Goal: Task Accomplishment & Management: Manage account settings

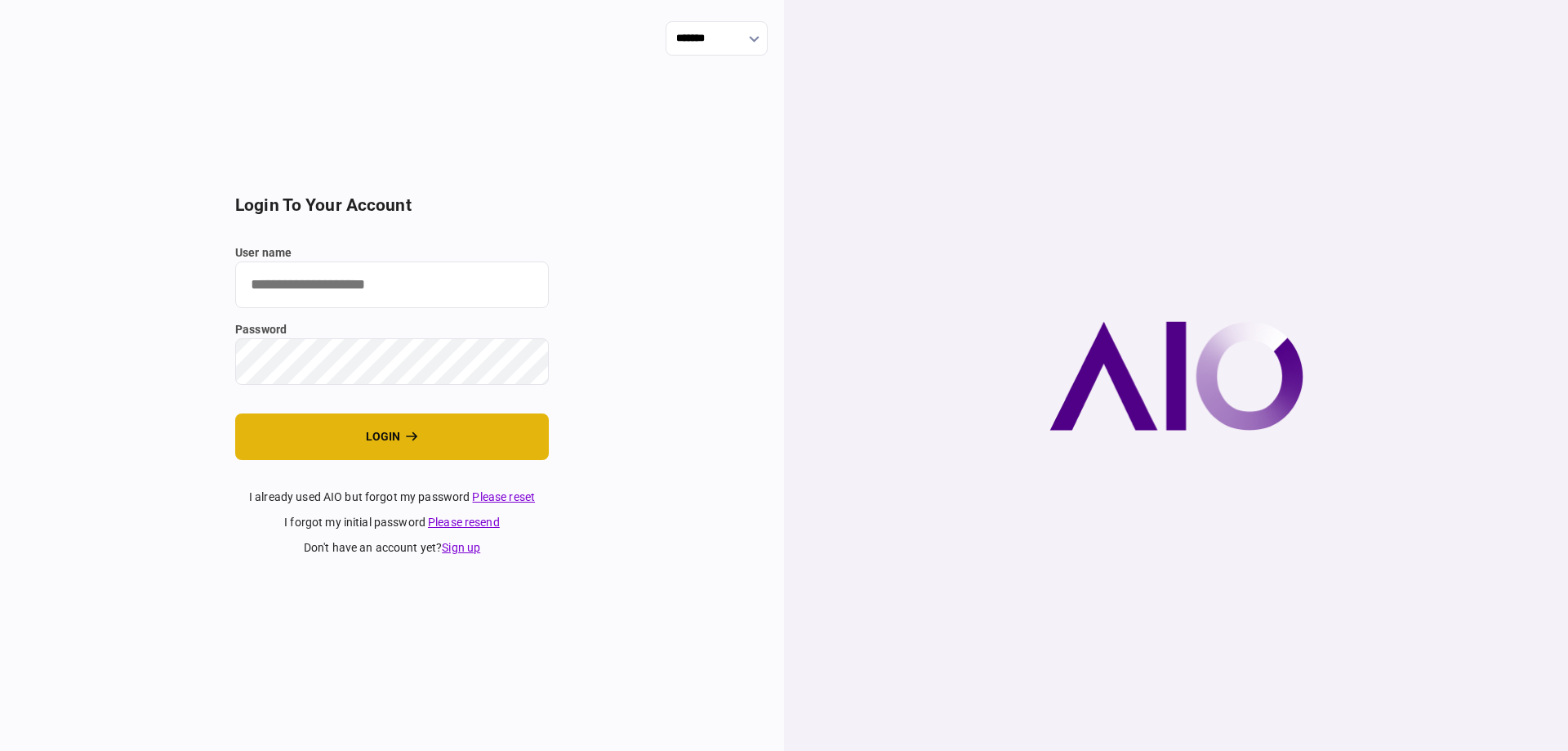
type input "*******"
click at [317, 436] on button "login" at bounding box center [391, 436] width 314 height 46
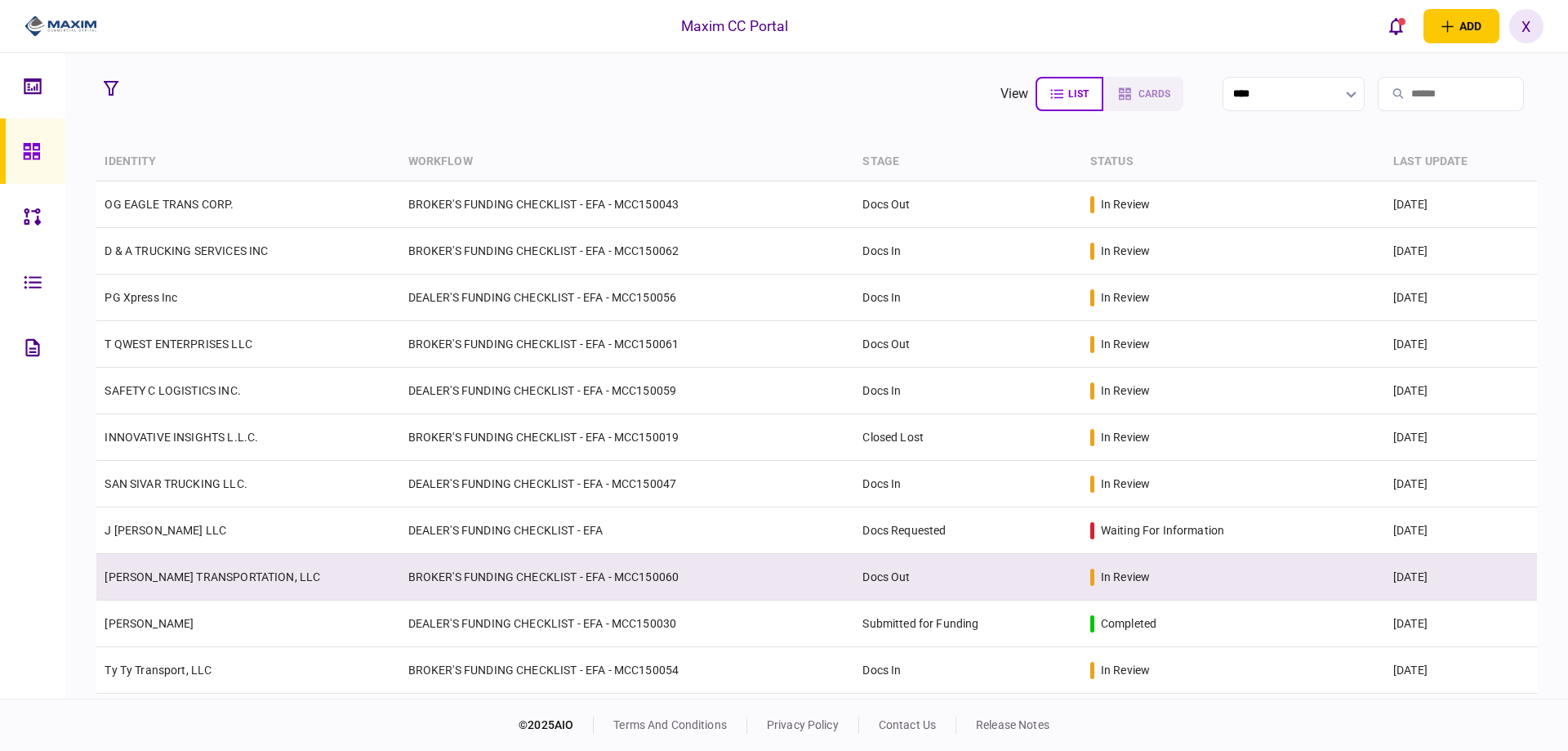
click at [165, 574] on link "[PERSON_NAME] TRANSPORTATION, LLC" at bounding box center [212, 577] width 216 height 13
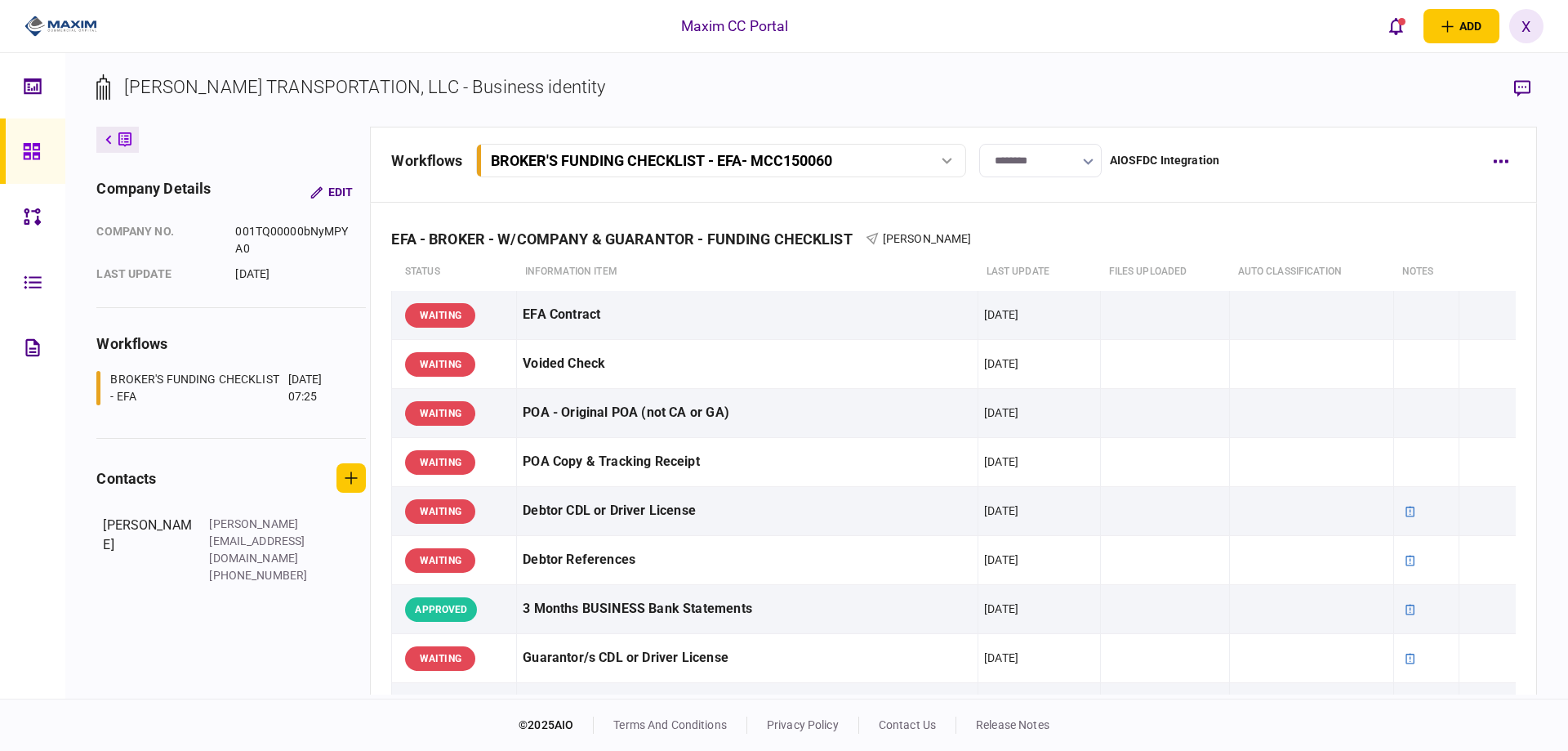
click at [1059, 152] on input "********" at bounding box center [1040, 160] width 123 height 34
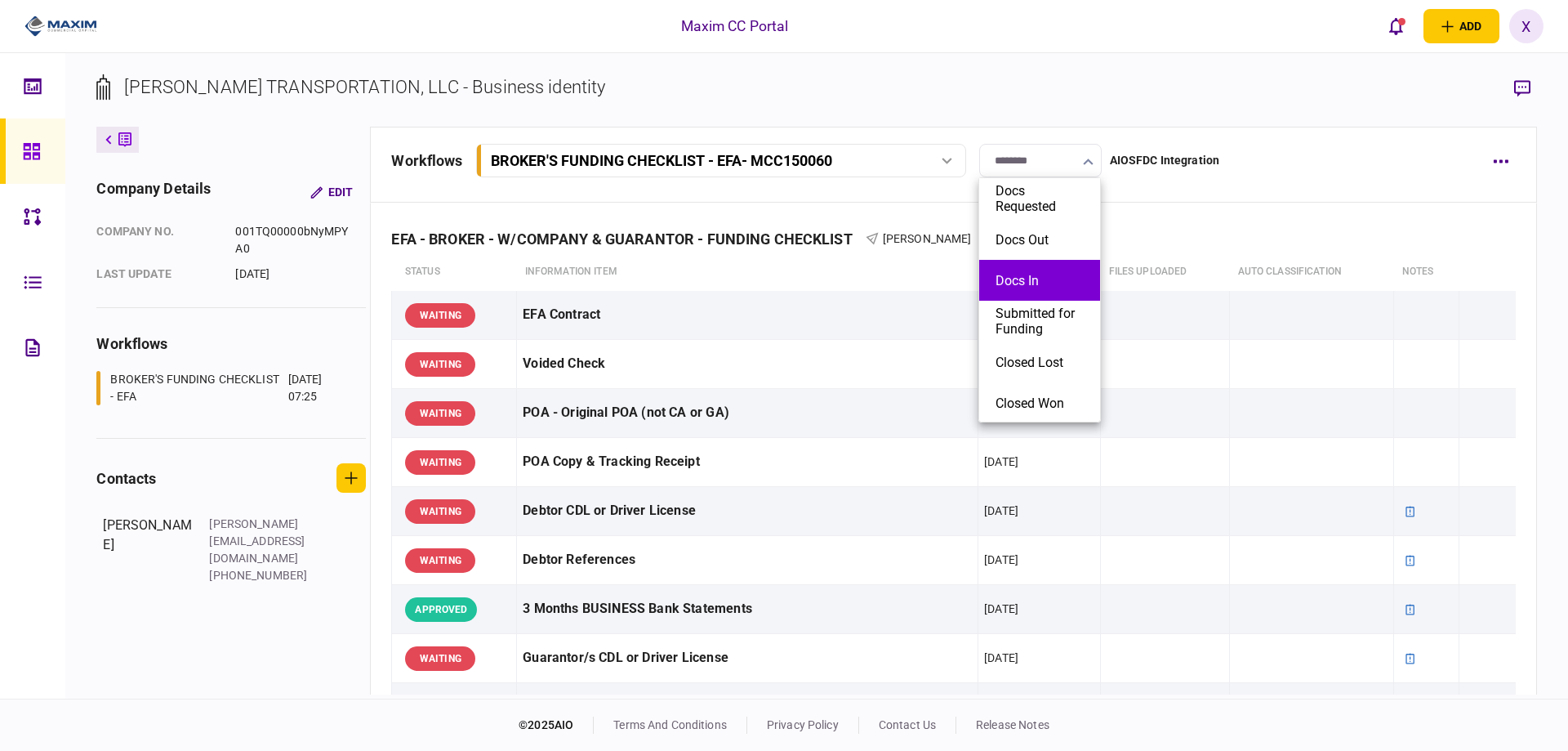
click at [1041, 273] on button "Docs In" at bounding box center [1040, 280] width 89 height 15
type input "*******"
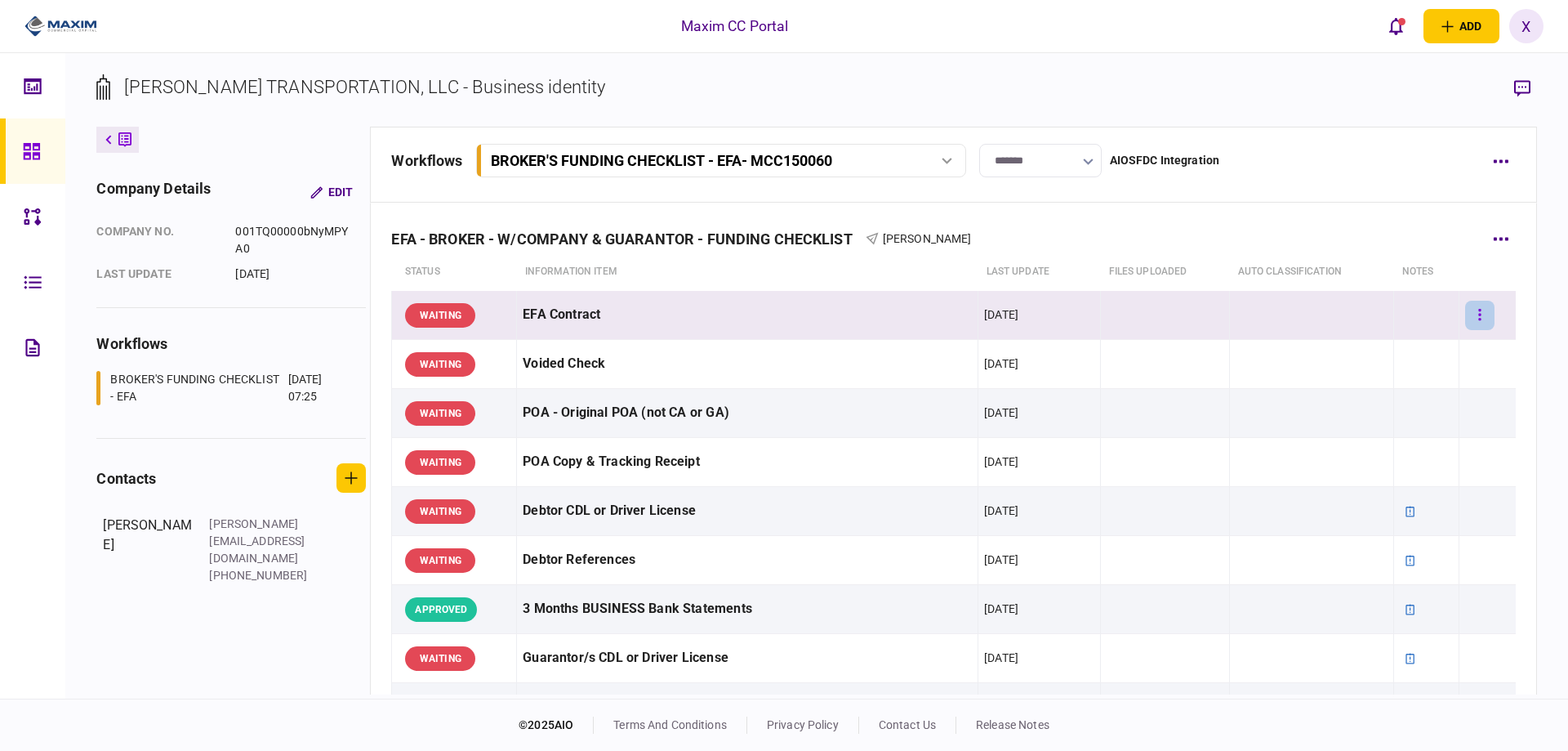
click at [1478, 316] on icon "button" at bounding box center [1479, 315] width 3 height 15
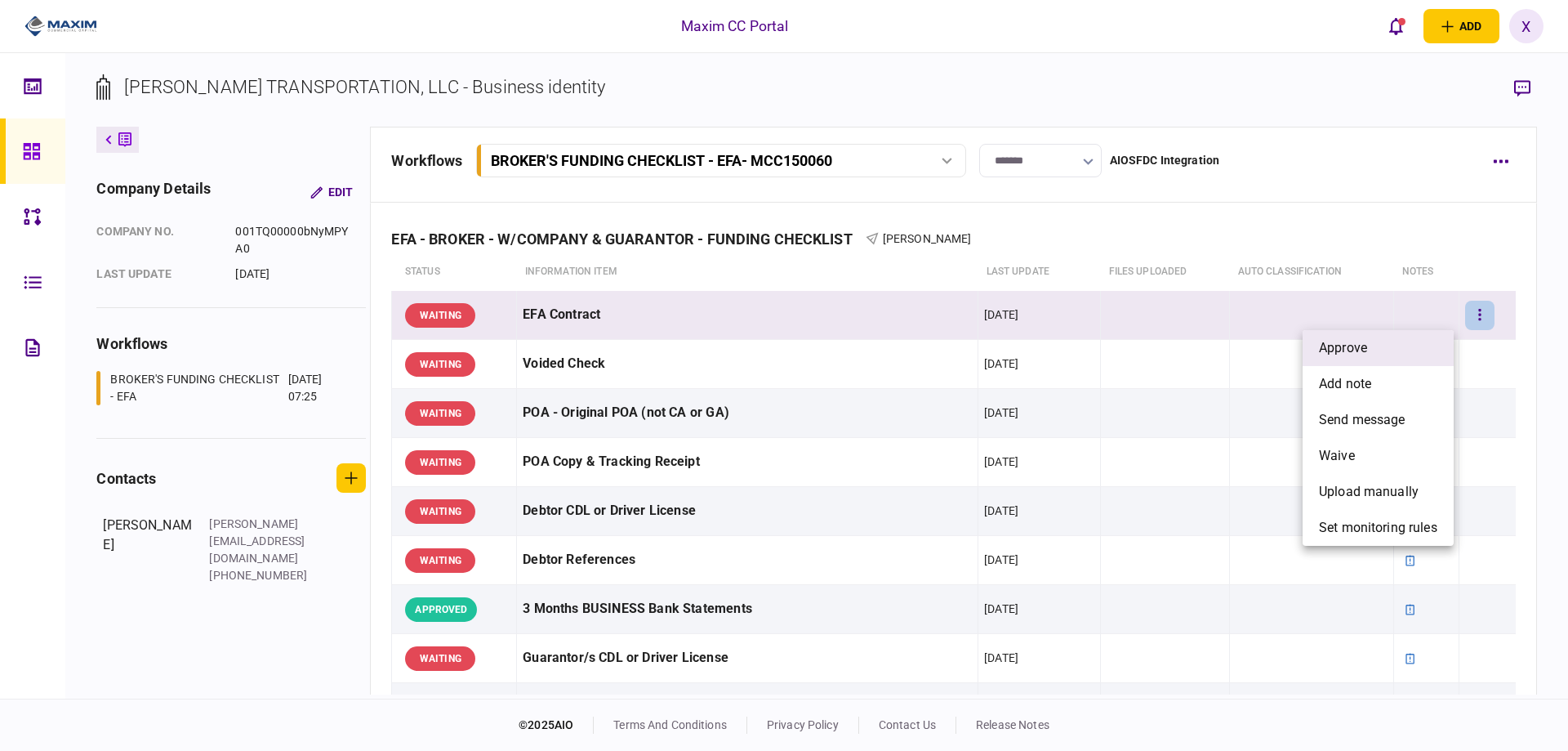
click at [1415, 344] on li "approve" at bounding box center [1378, 348] width 151 height 36
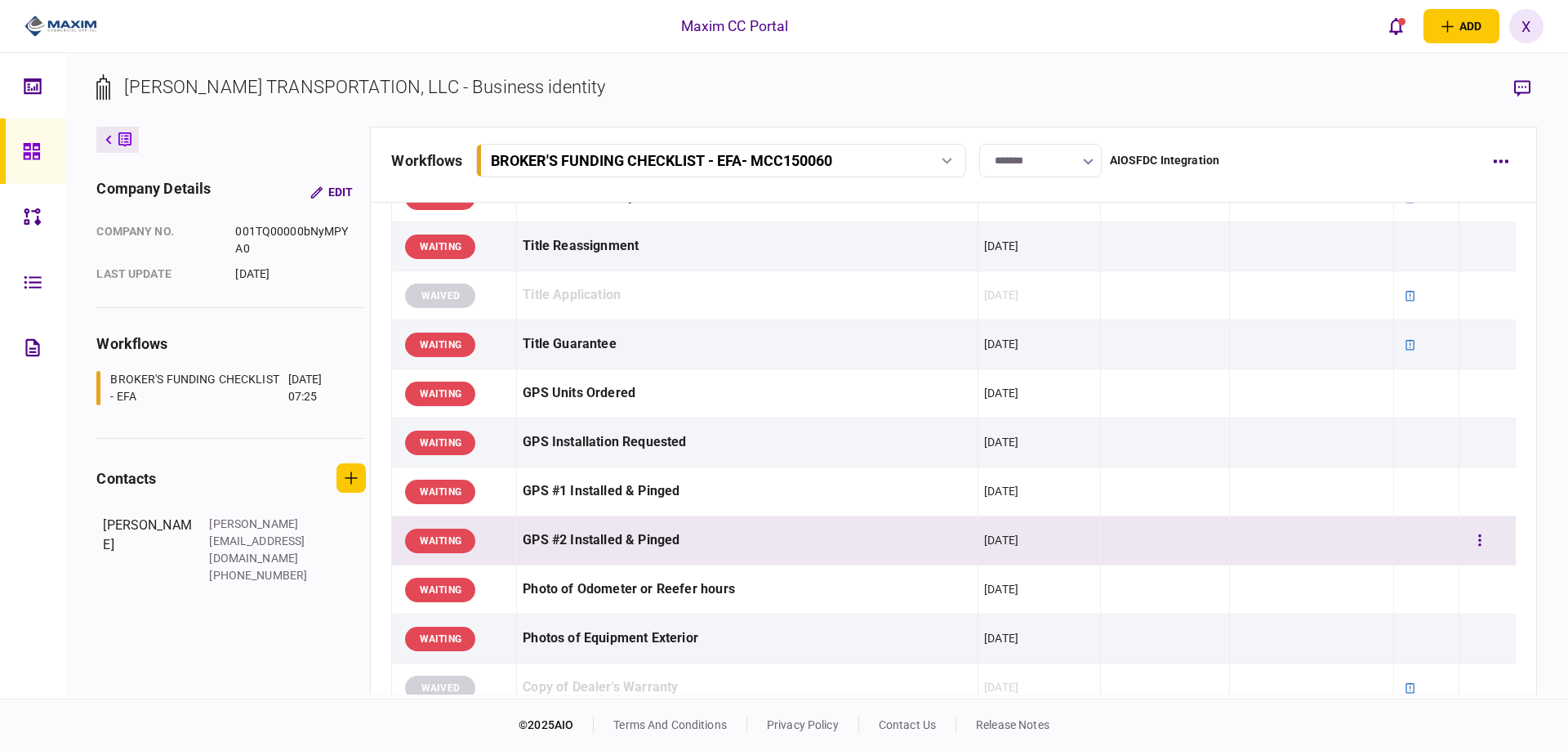
scroll to position [1308, 0]
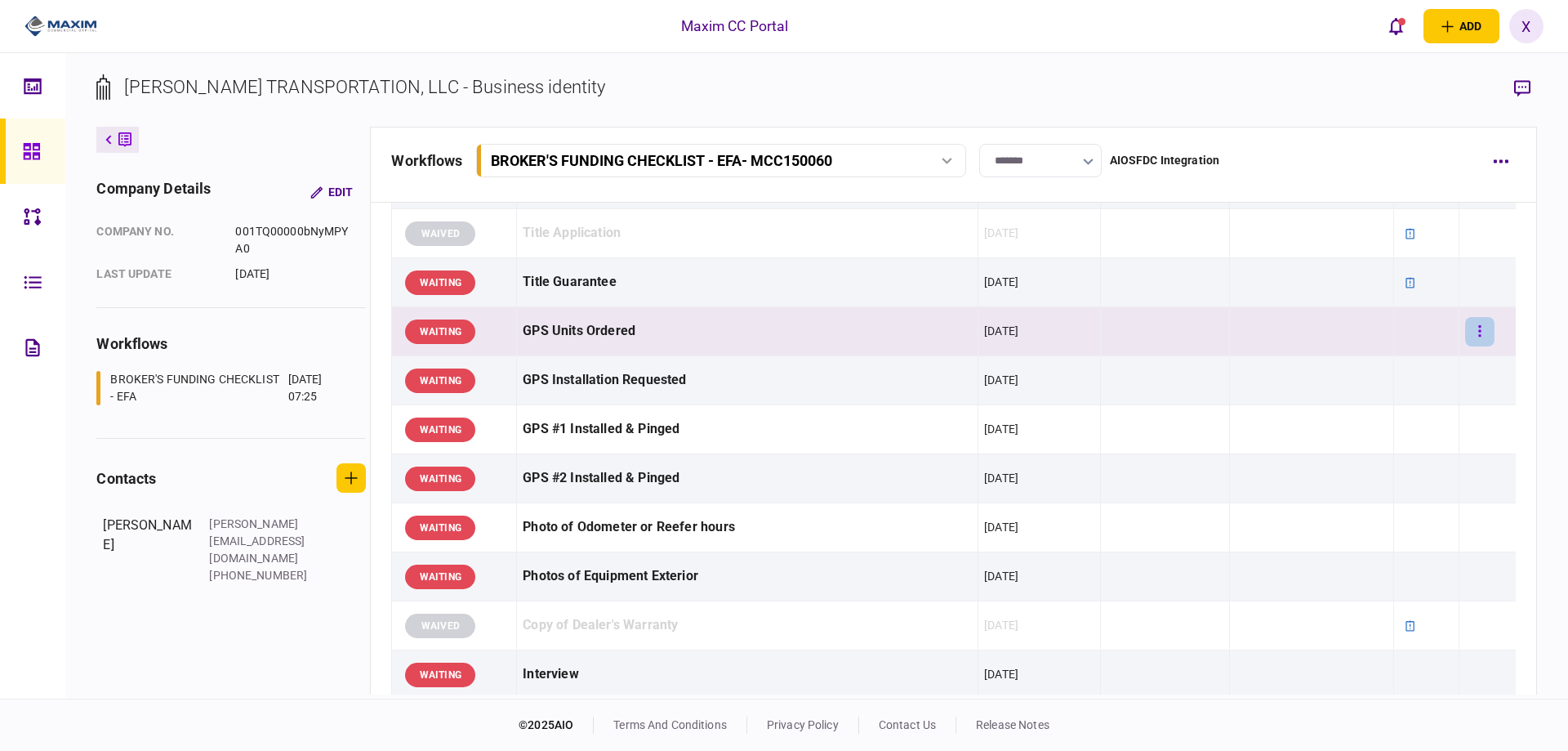
click at [1465, 332] on button "button" at bounding box center [1479, 331] width 29 height 29
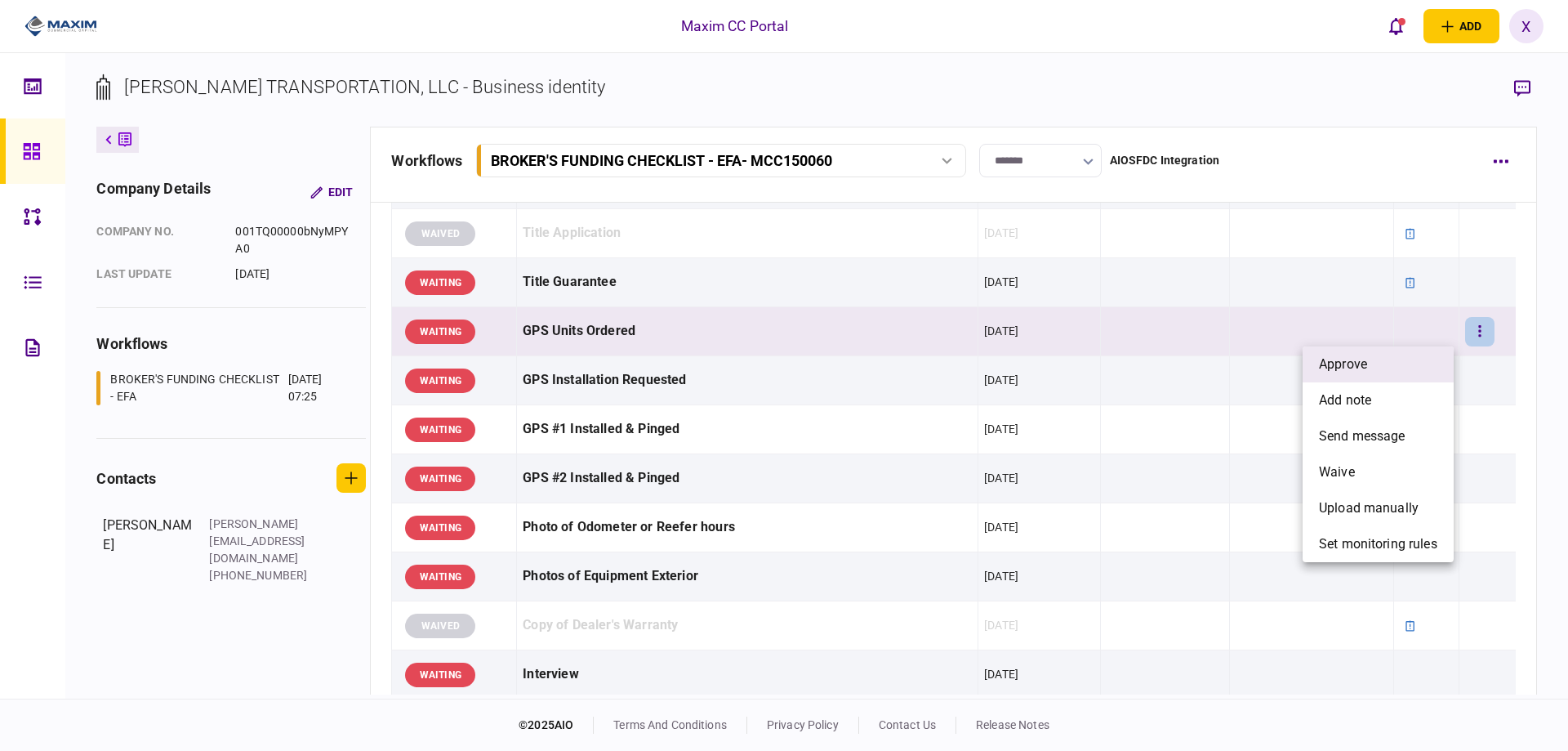
click at [1412, 359] on li "approve" at bounding box center [1378, 364] width 151 height 36
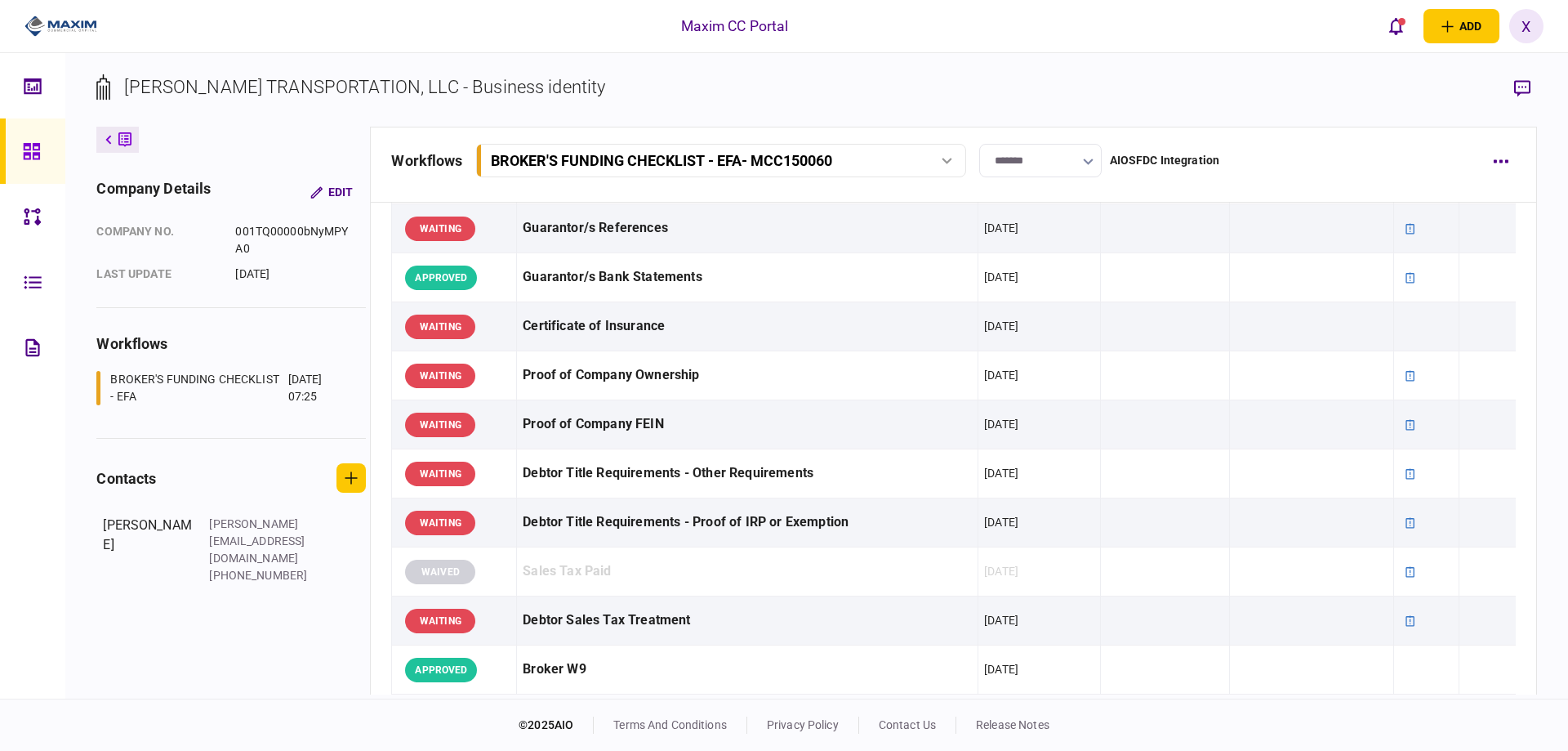
scroll to position [326, 0]
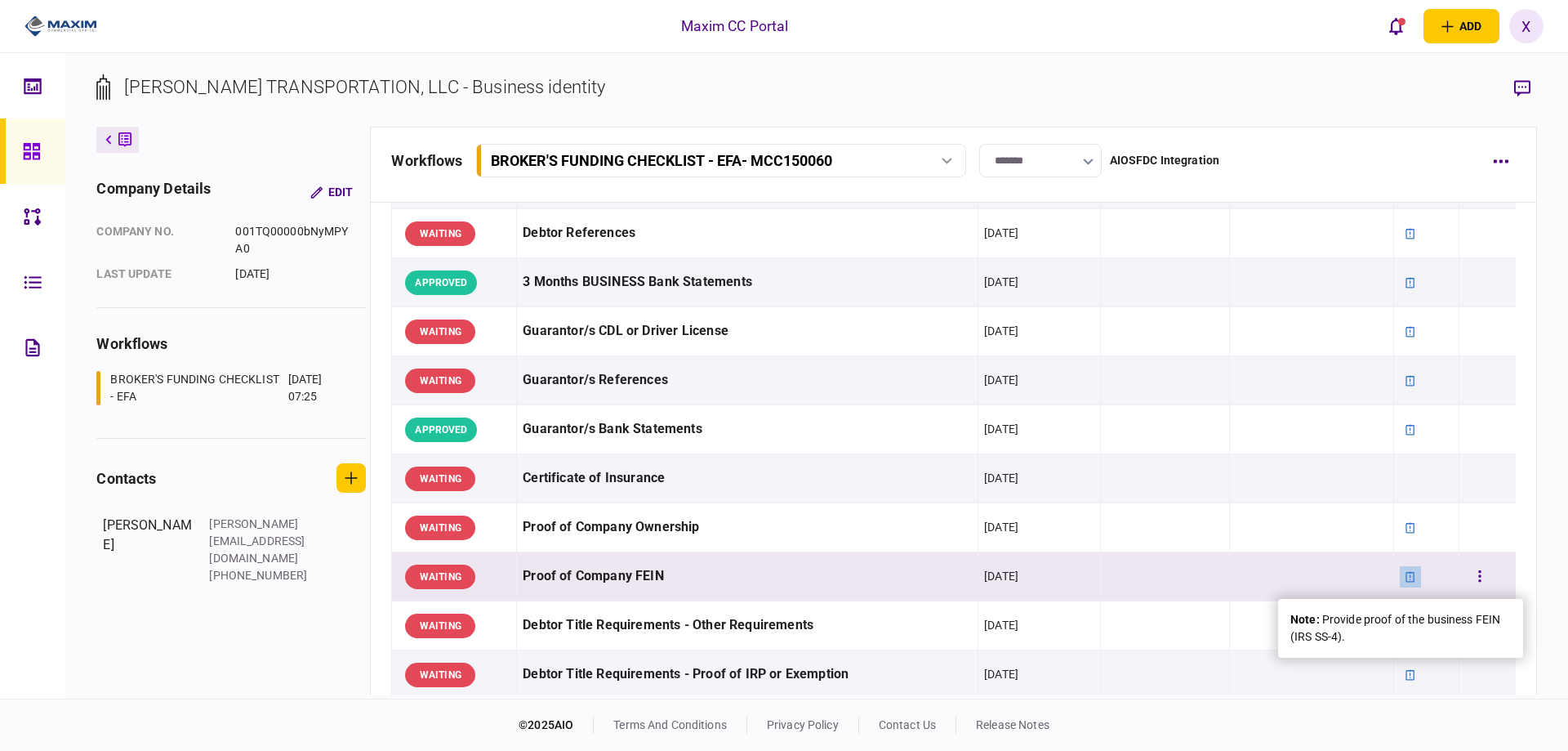
click at [1406, 572] on icon at bounding box center [1411, 576] width 9 height 10
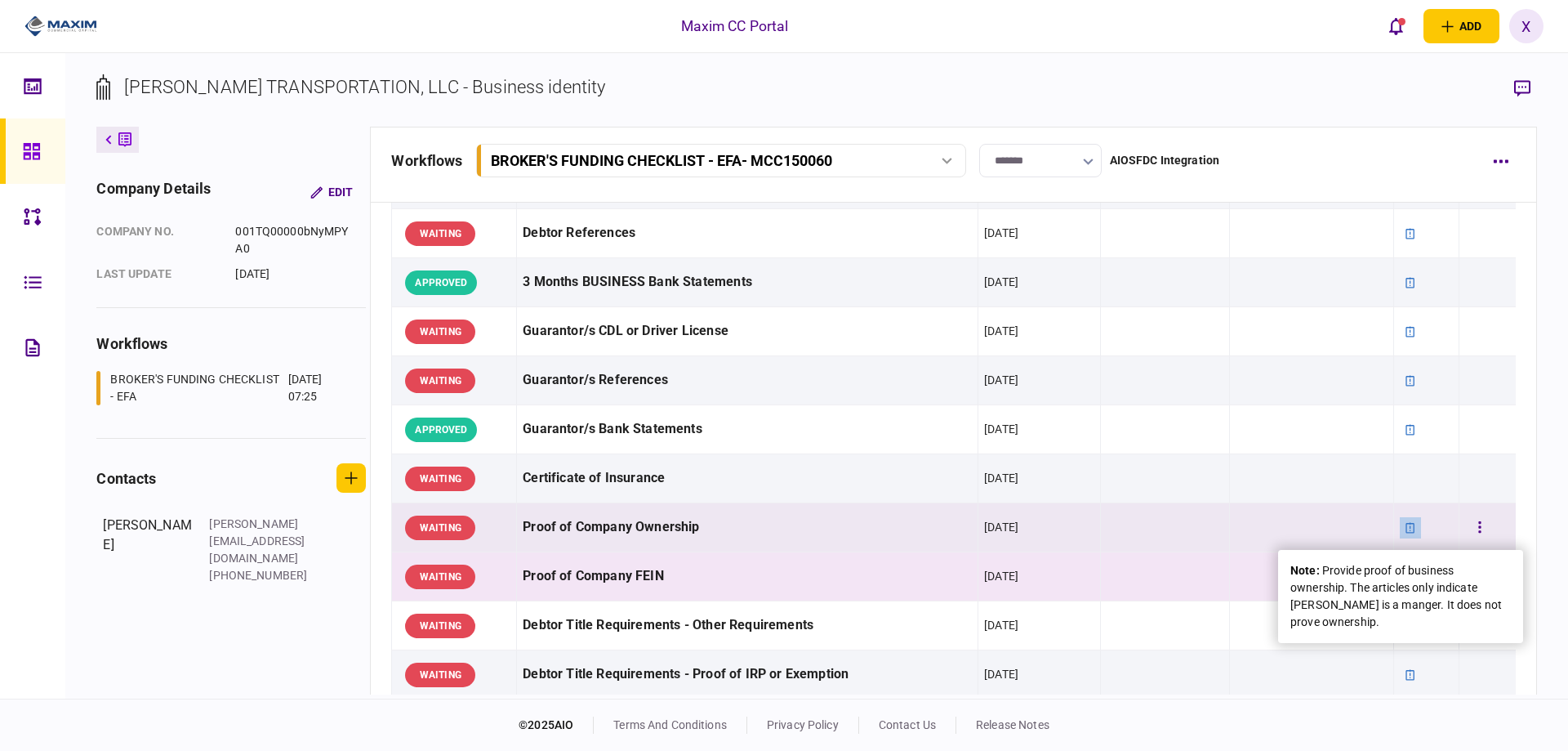
click at [1406, 530] on icon at bounding box center [1411, 526] width 9 height 10
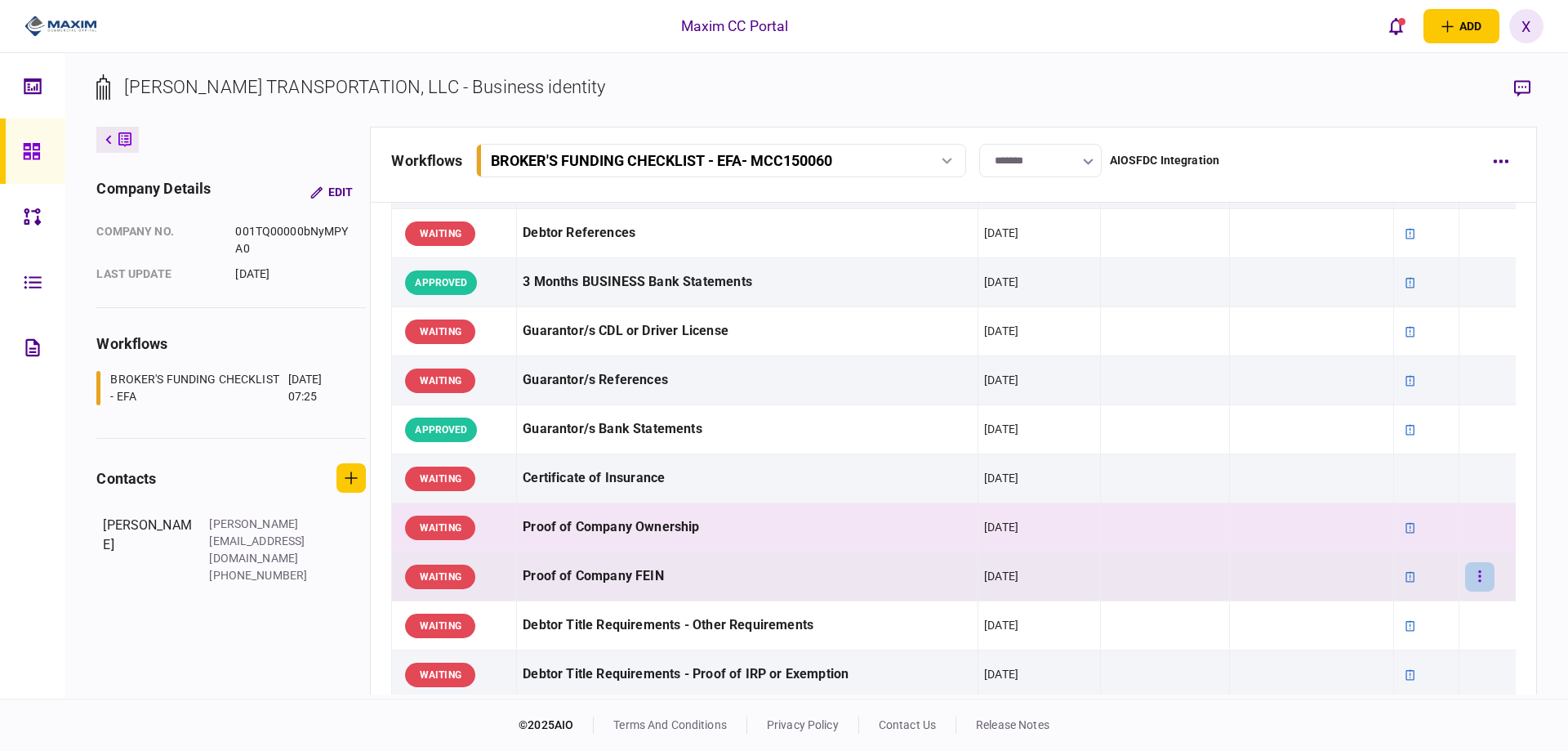
click at [1477, 583] on button "button" at bounding box center [1479, 576] width 29 height 29
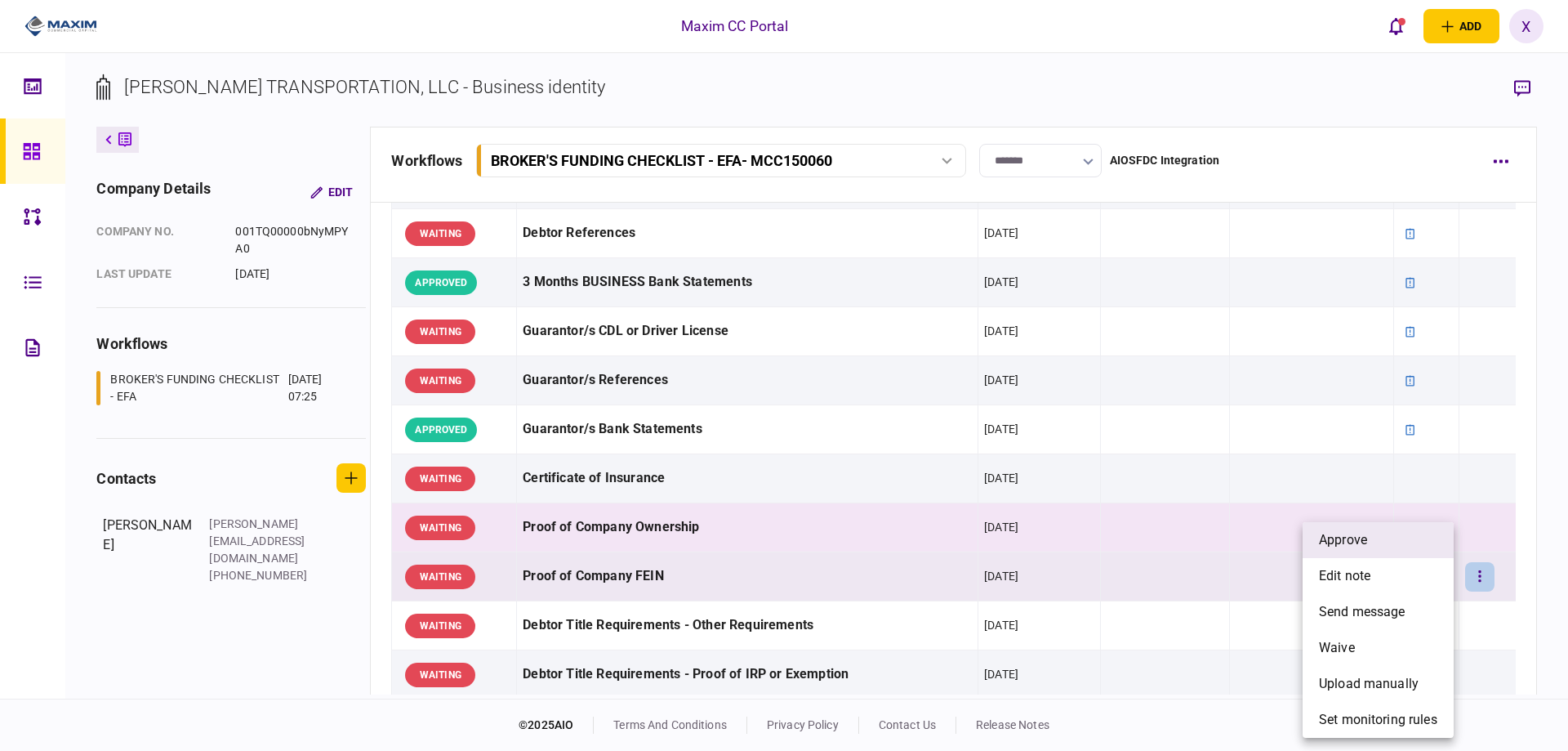
click at [1418, 542] on li "approve" at bounding box center [1378, 540] width 151 height 36
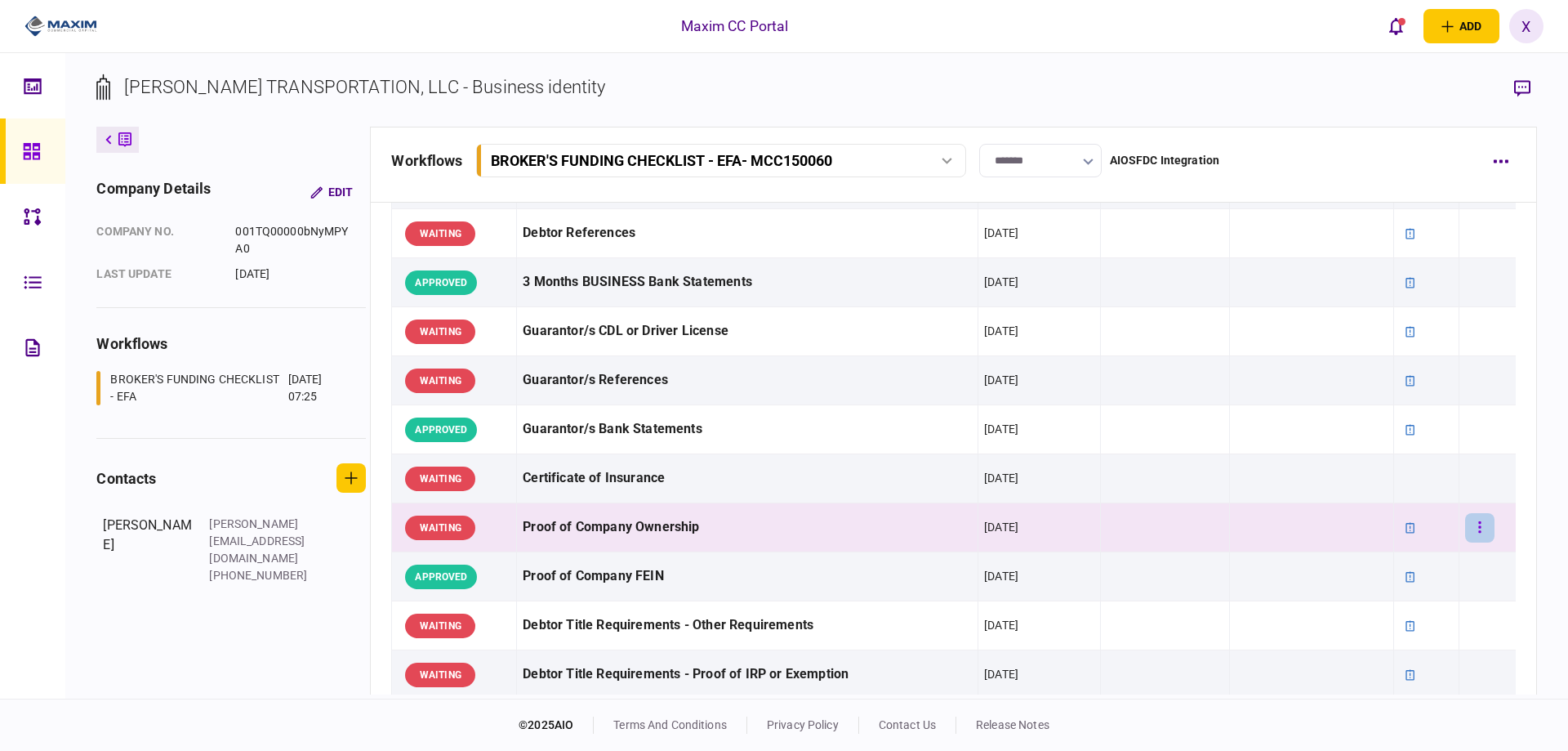
click at [1478, 525] on button "button" at bounding box center [1479, 527] width 29 height 29
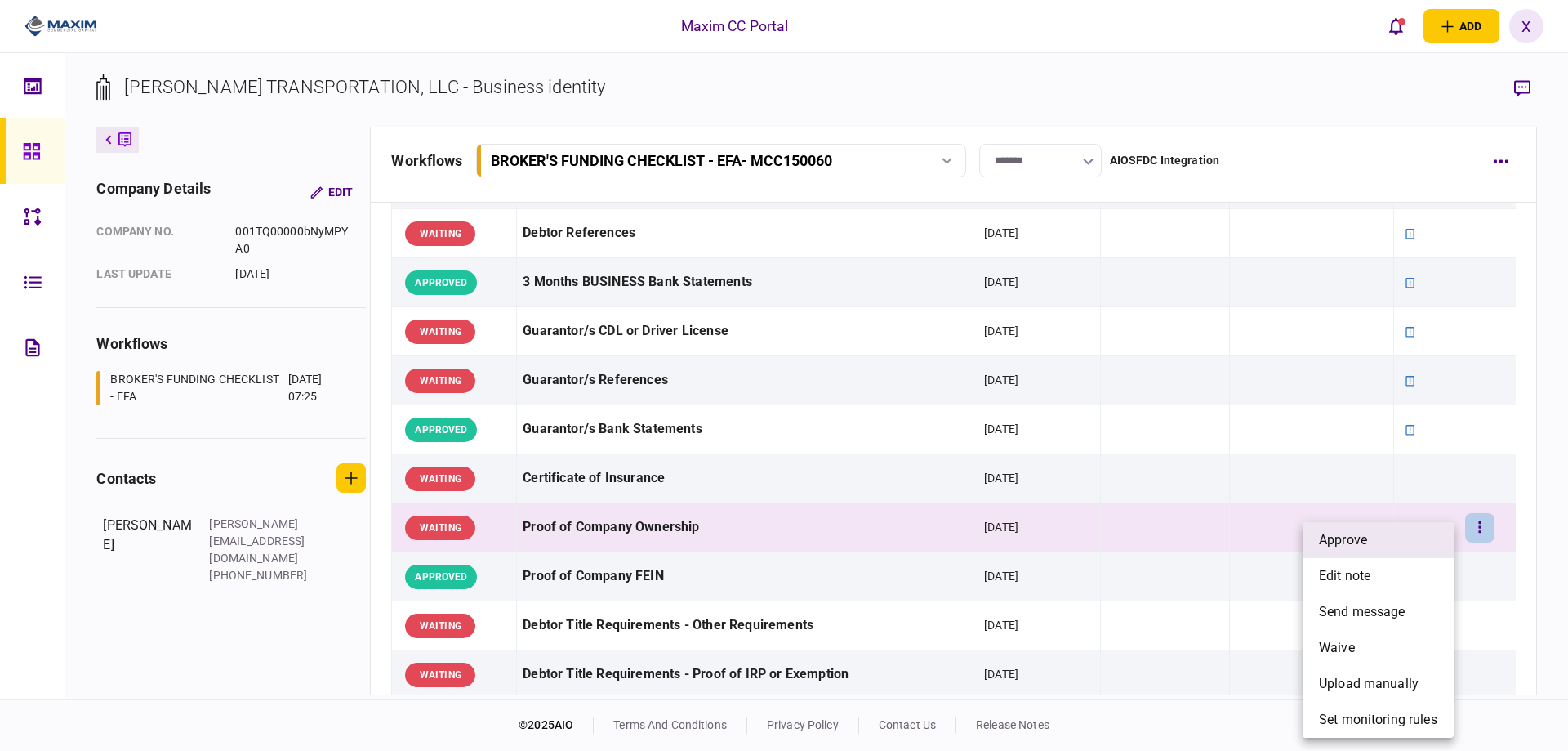
click at [1451, 532] on li "approve" at bounding box center [1378, 540] width 151 height 36
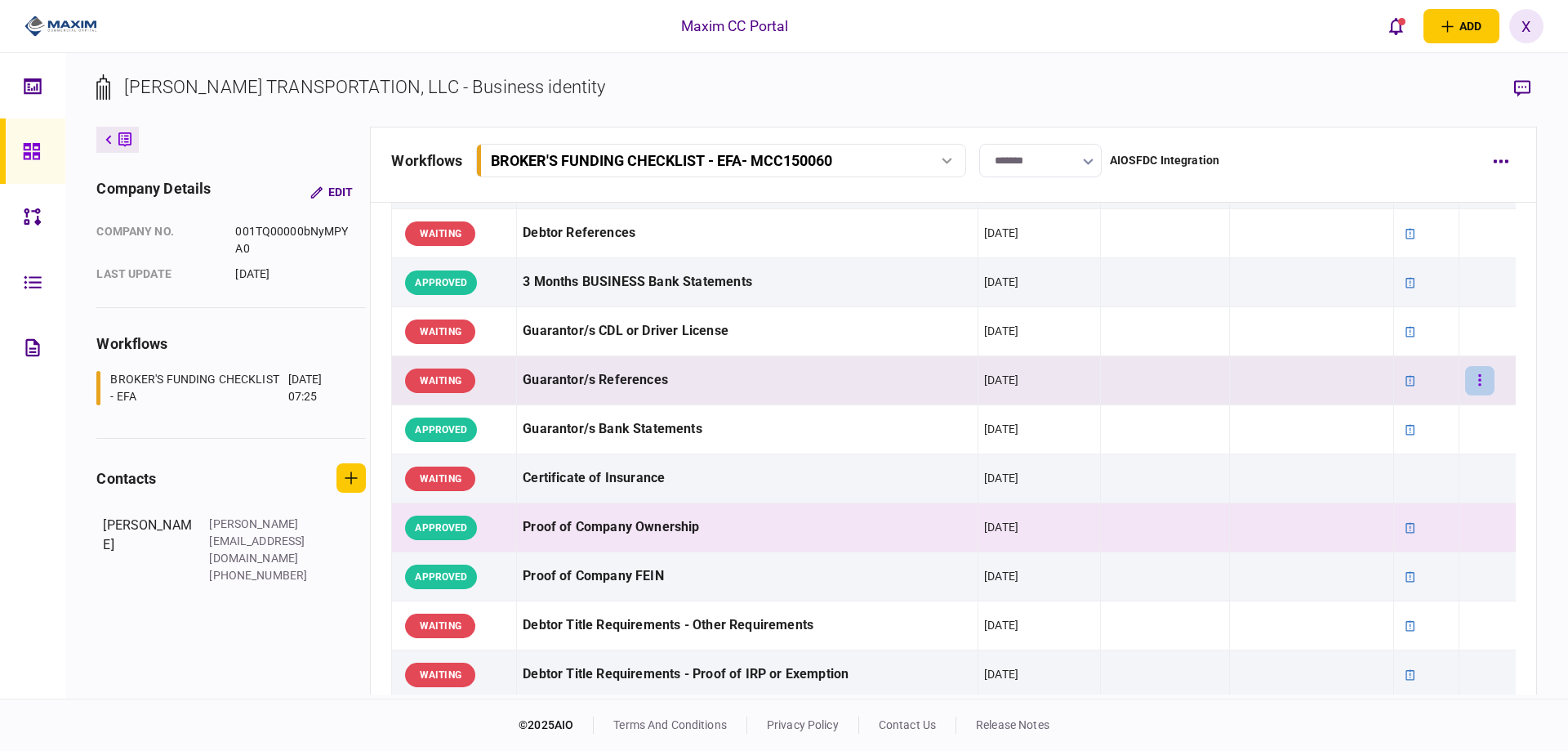
click at [1478, 379] on icon "button" at bounding box center [1479, 380] width 3 height 15
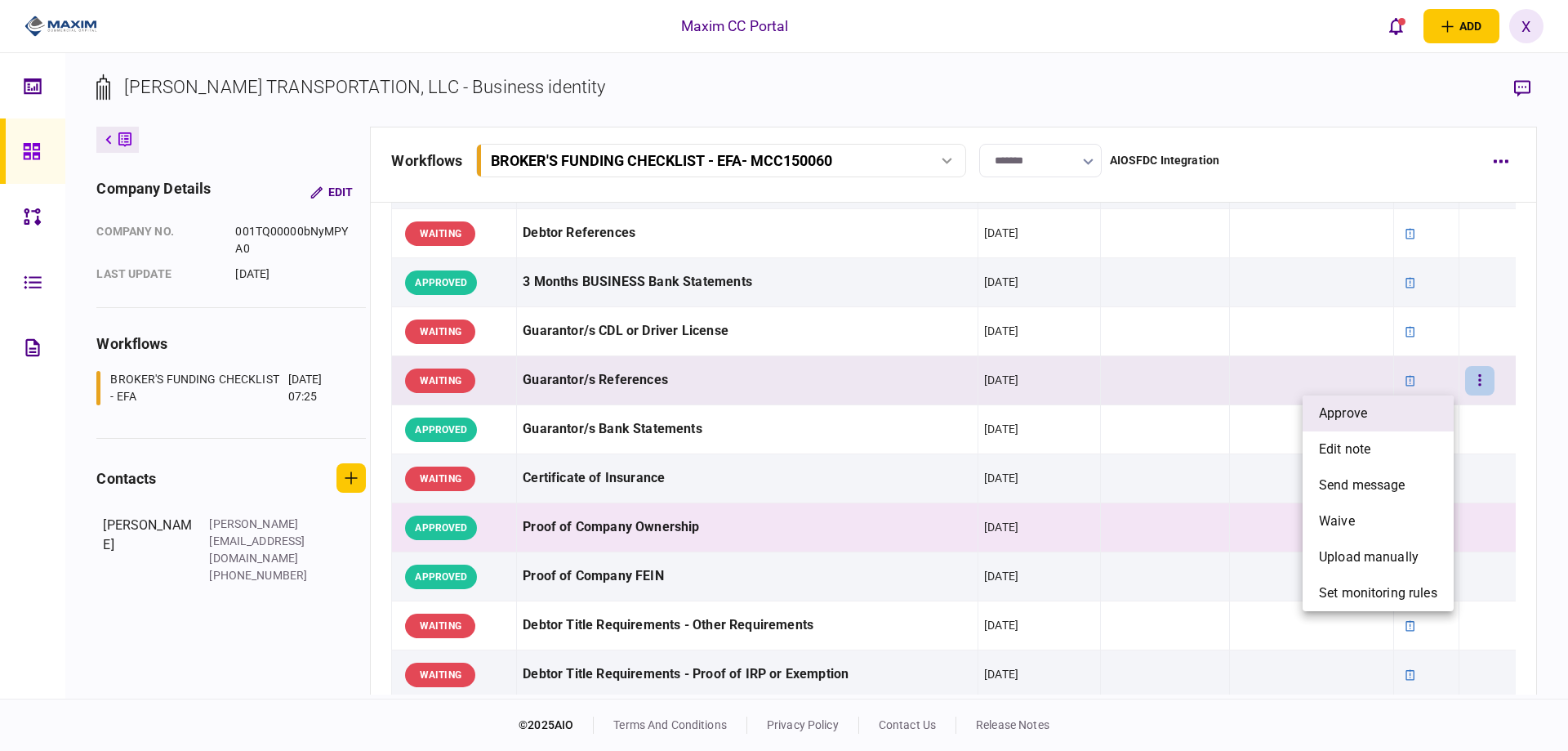
click at [1423, 400] on li "approve" at bounding box center [1378, 413] width 151 height 36
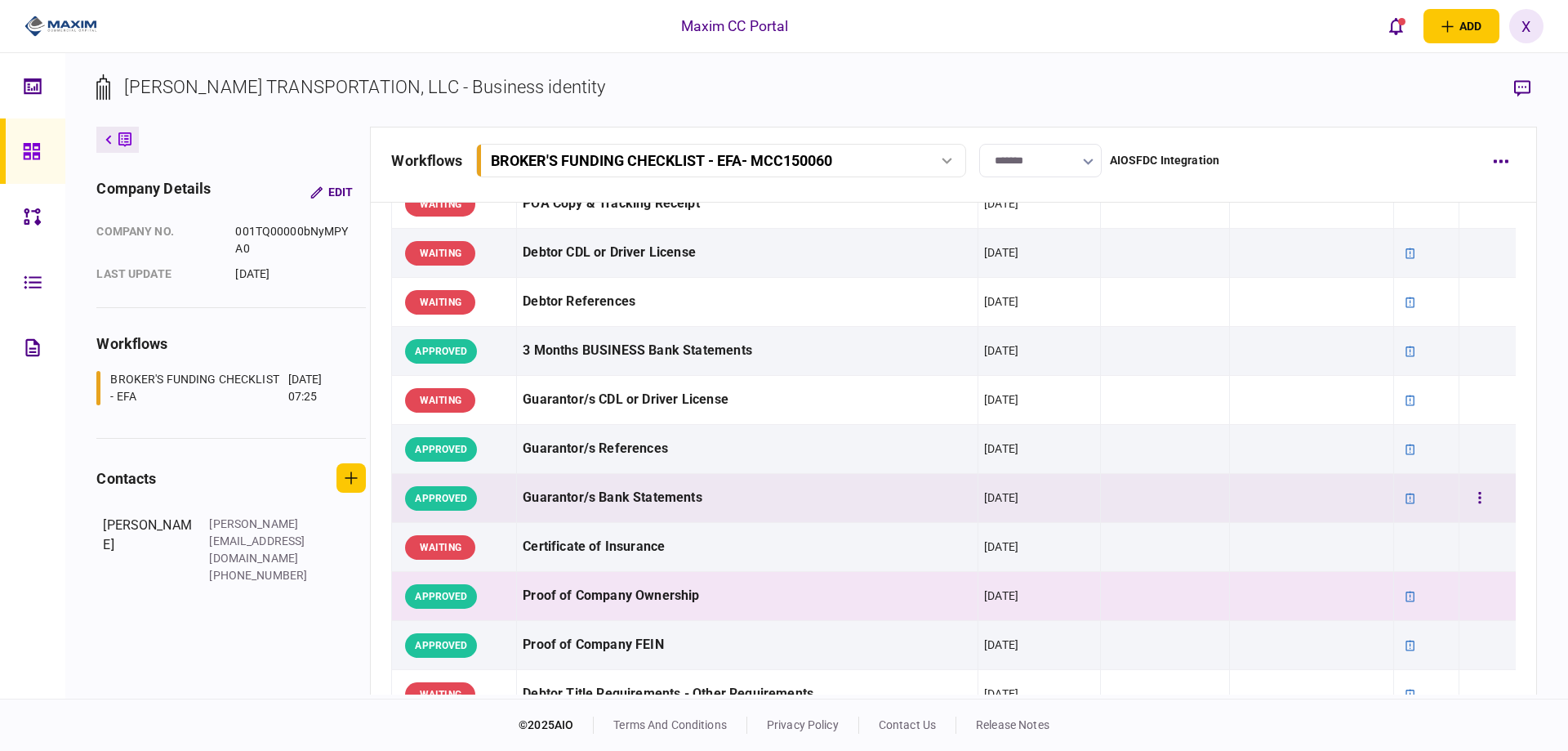
scroll to position [163, 0]
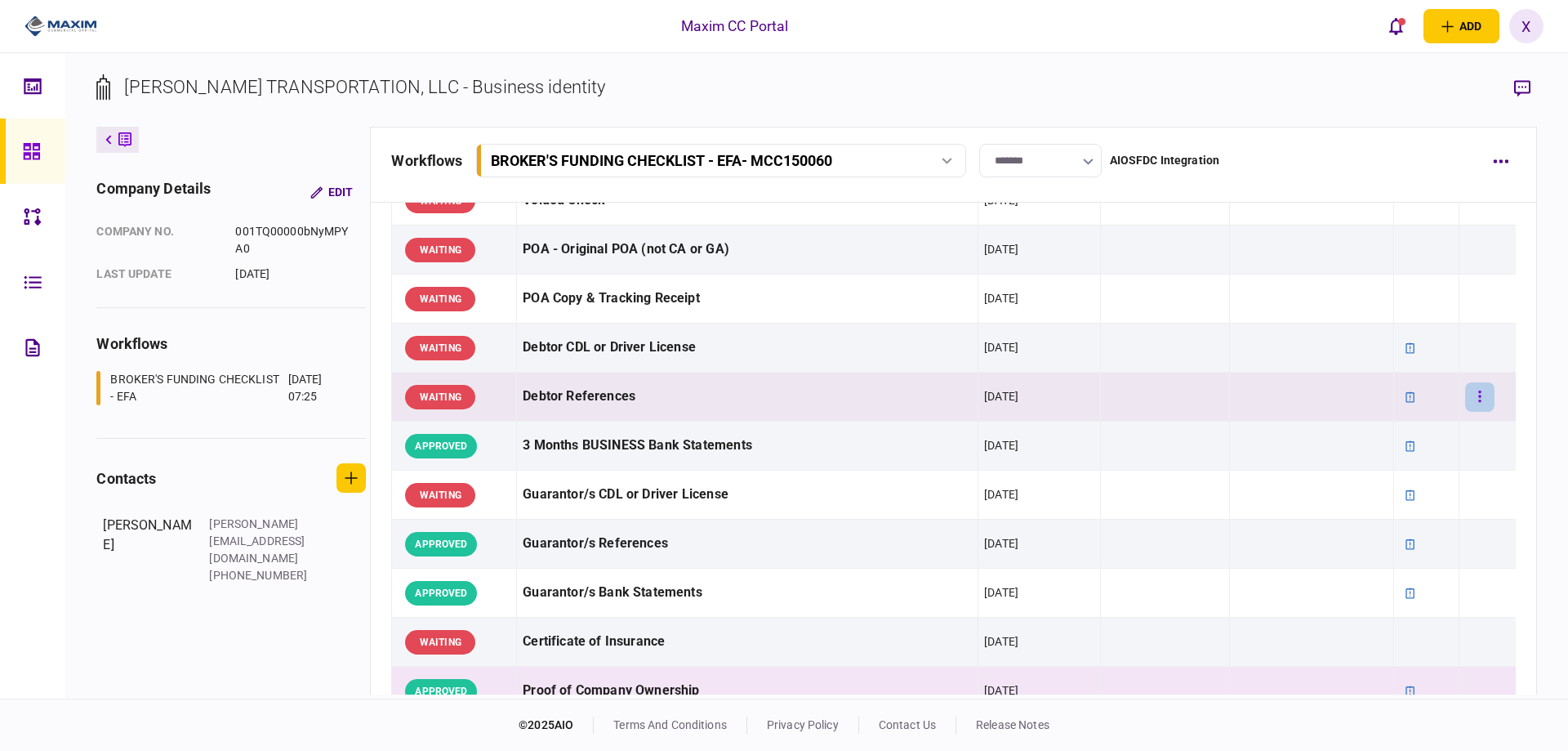
click at [1478, 401] on icon "button" at bounding box center [1479, 396] width 3 height 11
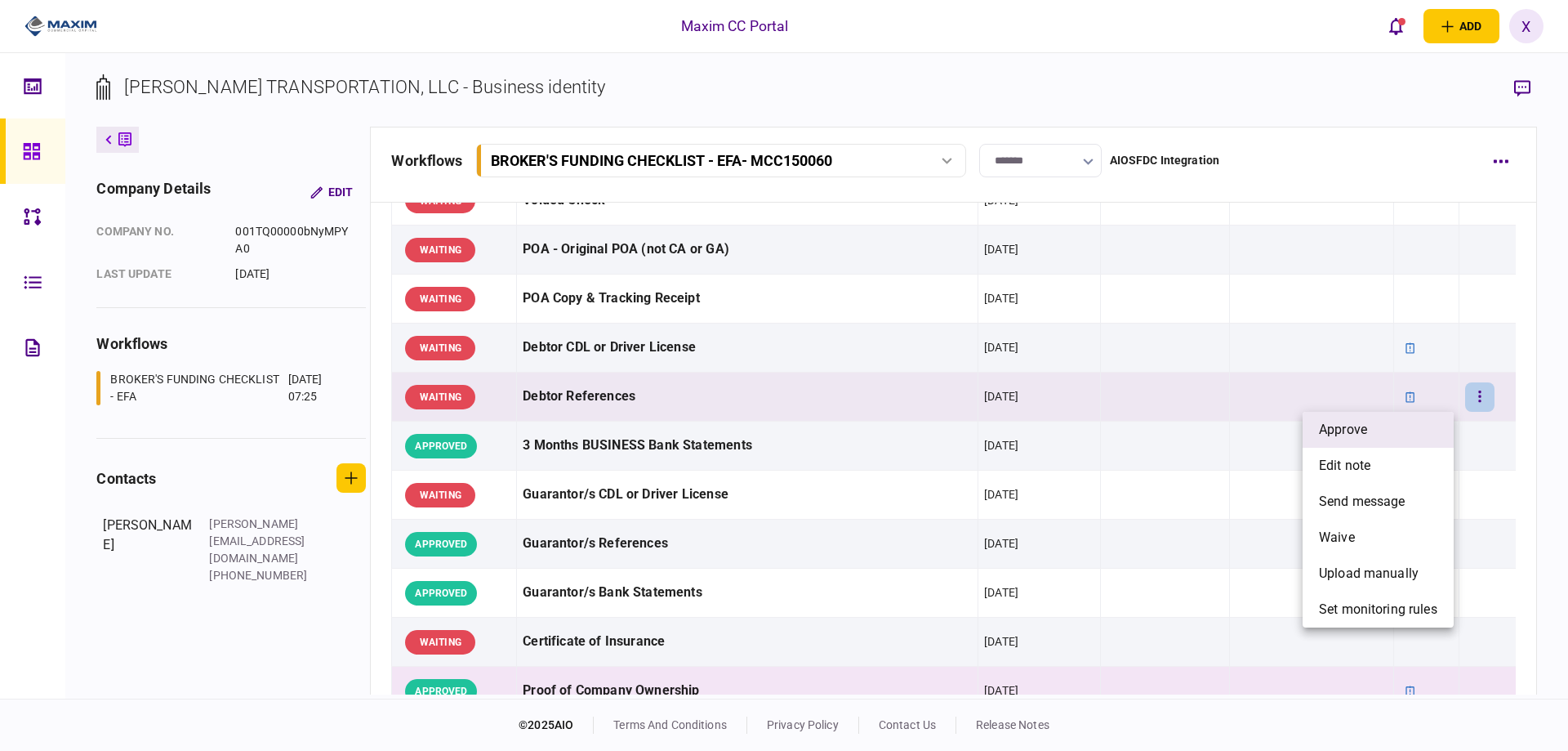
click at [1422, 417] on li "approve" at bounding box center [1378, 430] width 151 height 36
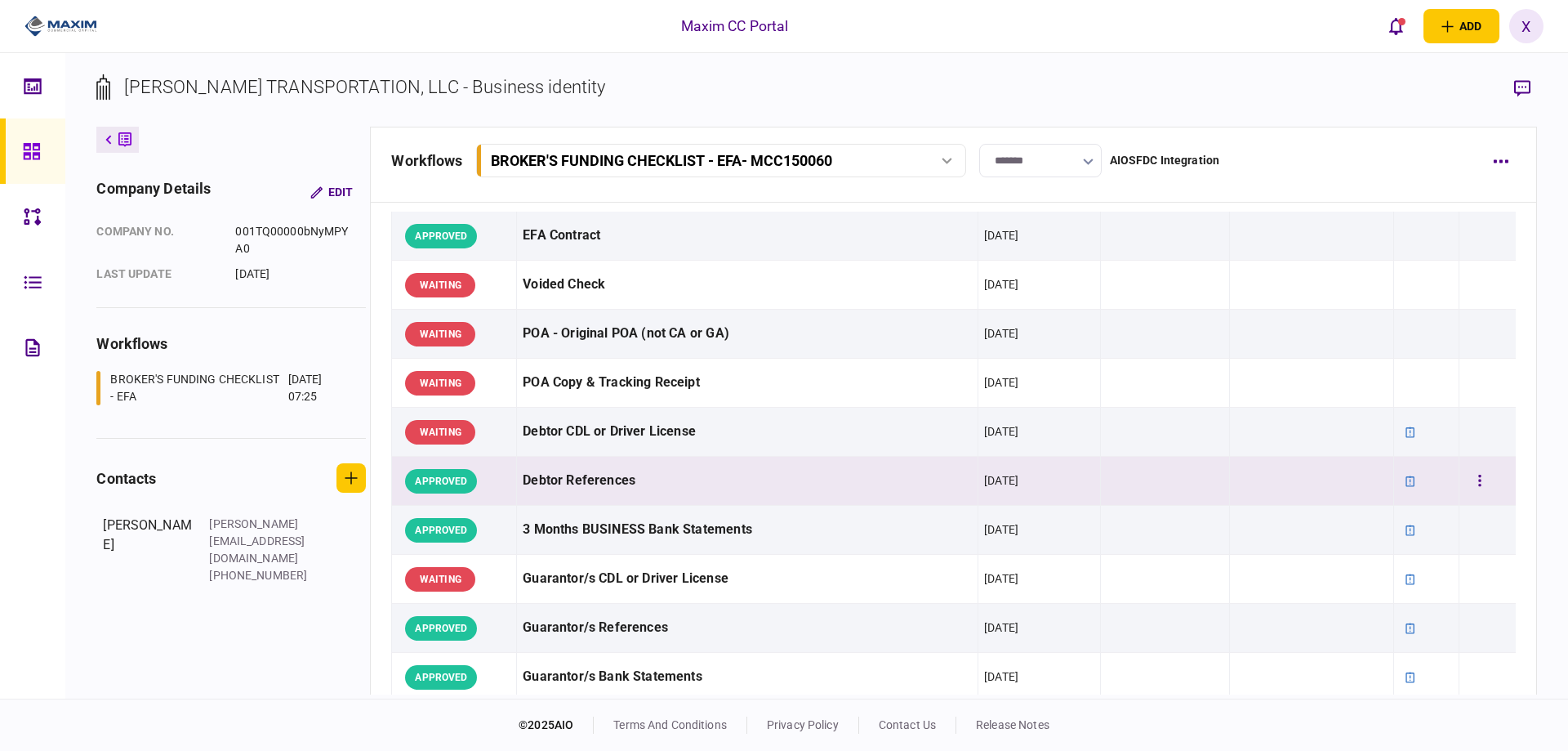
scroll to position [0, 0]
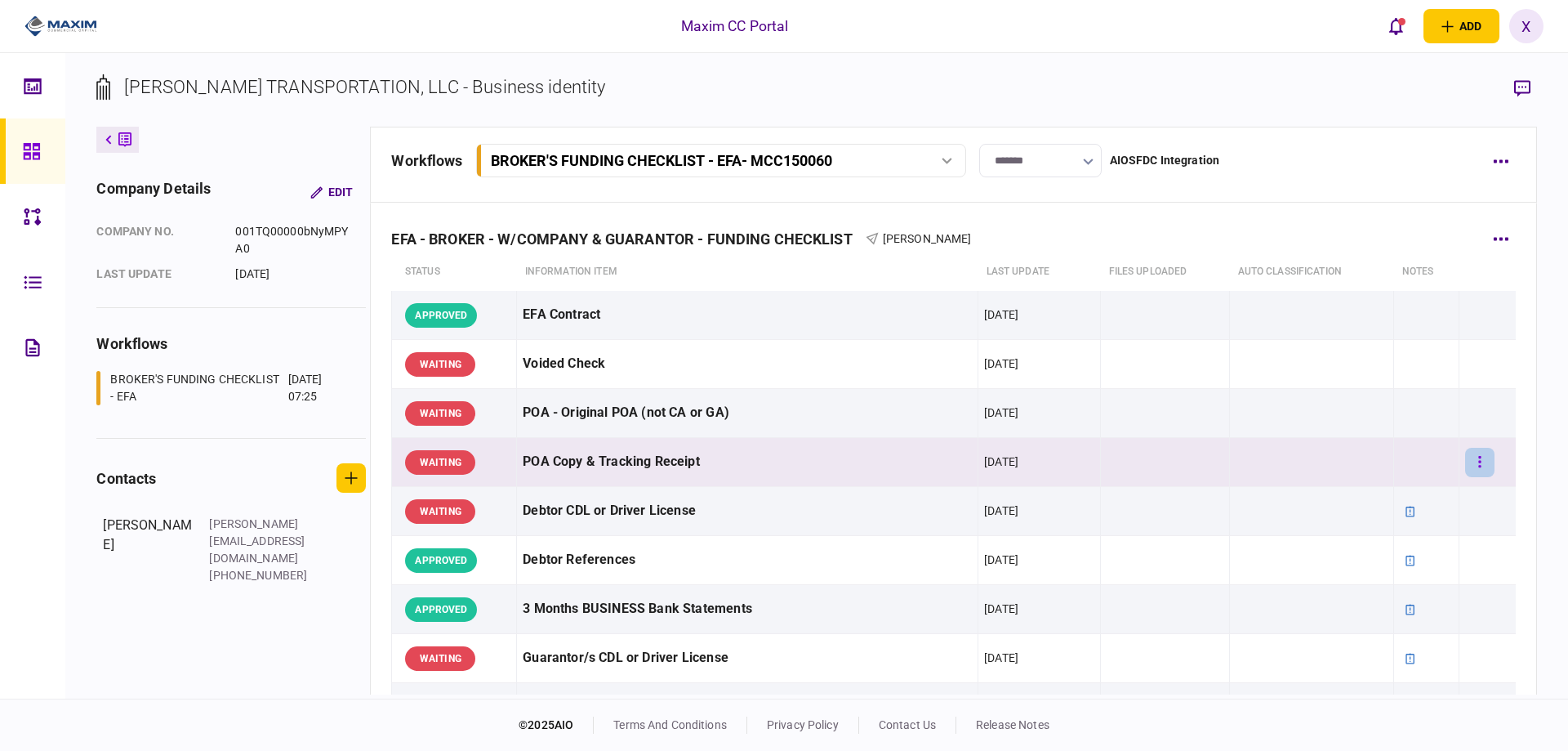
click at [1471, 459] on button "button" at bounding box center [1479, 462] width 29 height 29
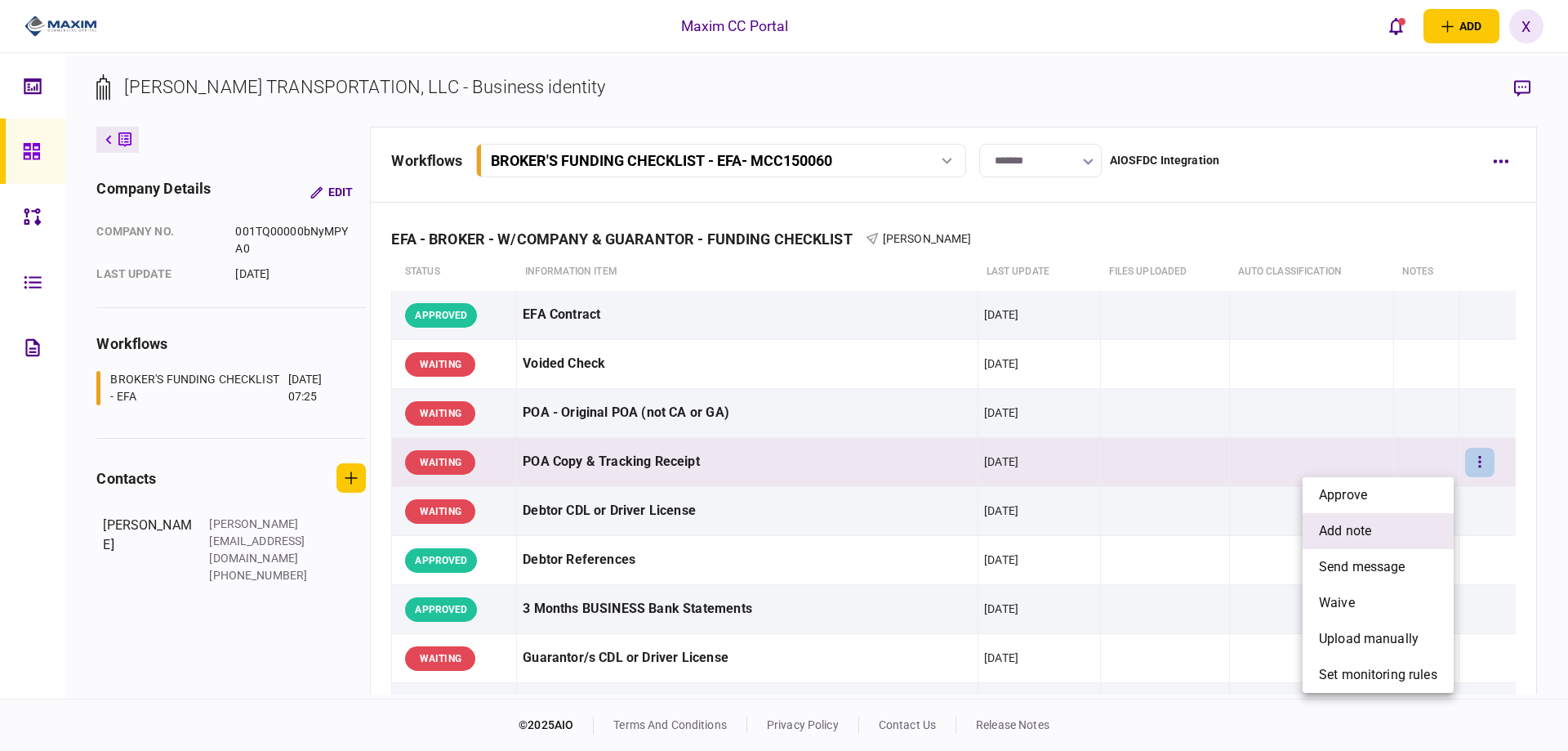
click at [1405, 519] on li "add note" at bounding box center [1378, 531] width 151 height 36
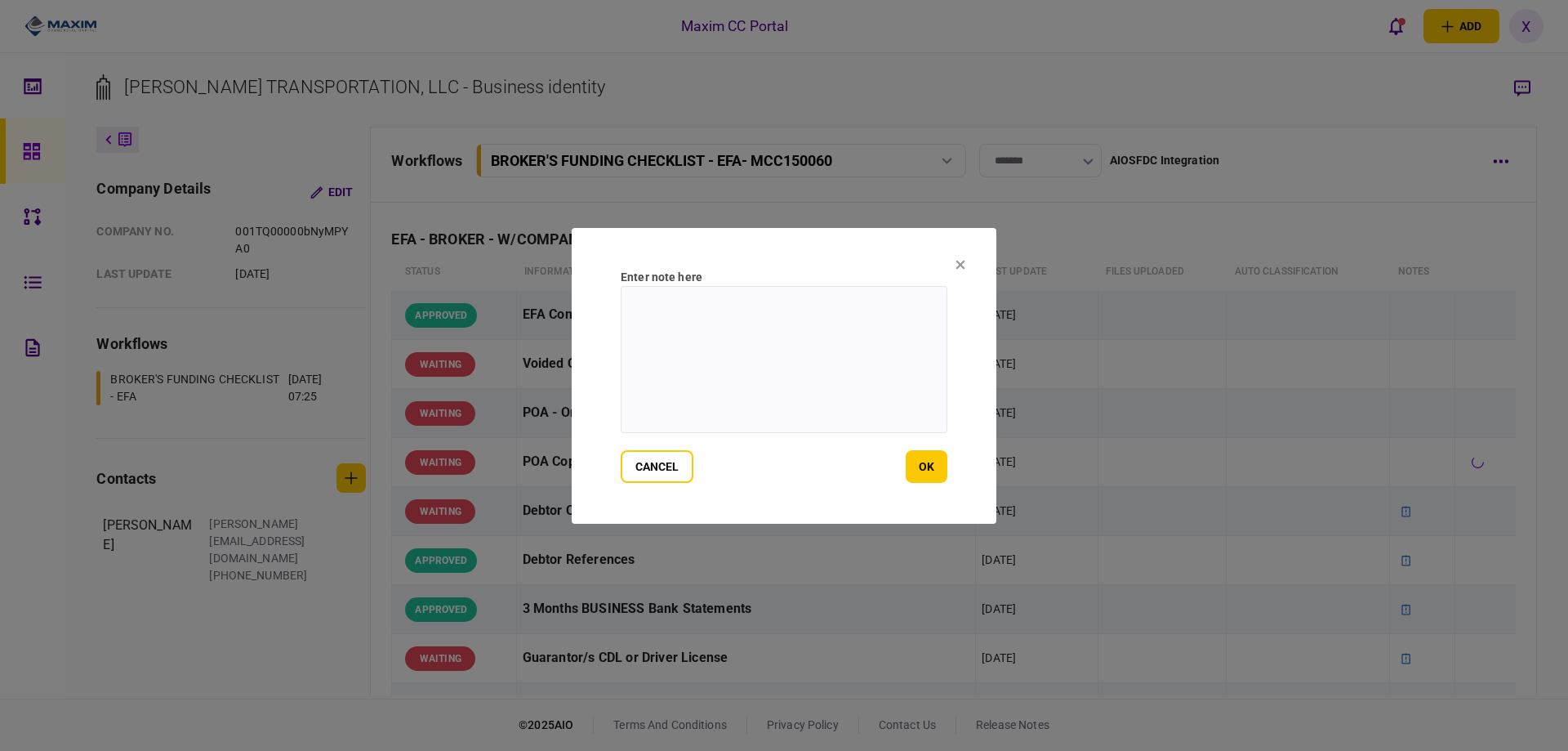
click at [850, 344] on textarea at bounding box center [784, 359] width 326 height 147
type textarea "*"
type textarea "**********"
click at [917, 465] on button "ok" at bounding box center [926, 466] width 41 height 33
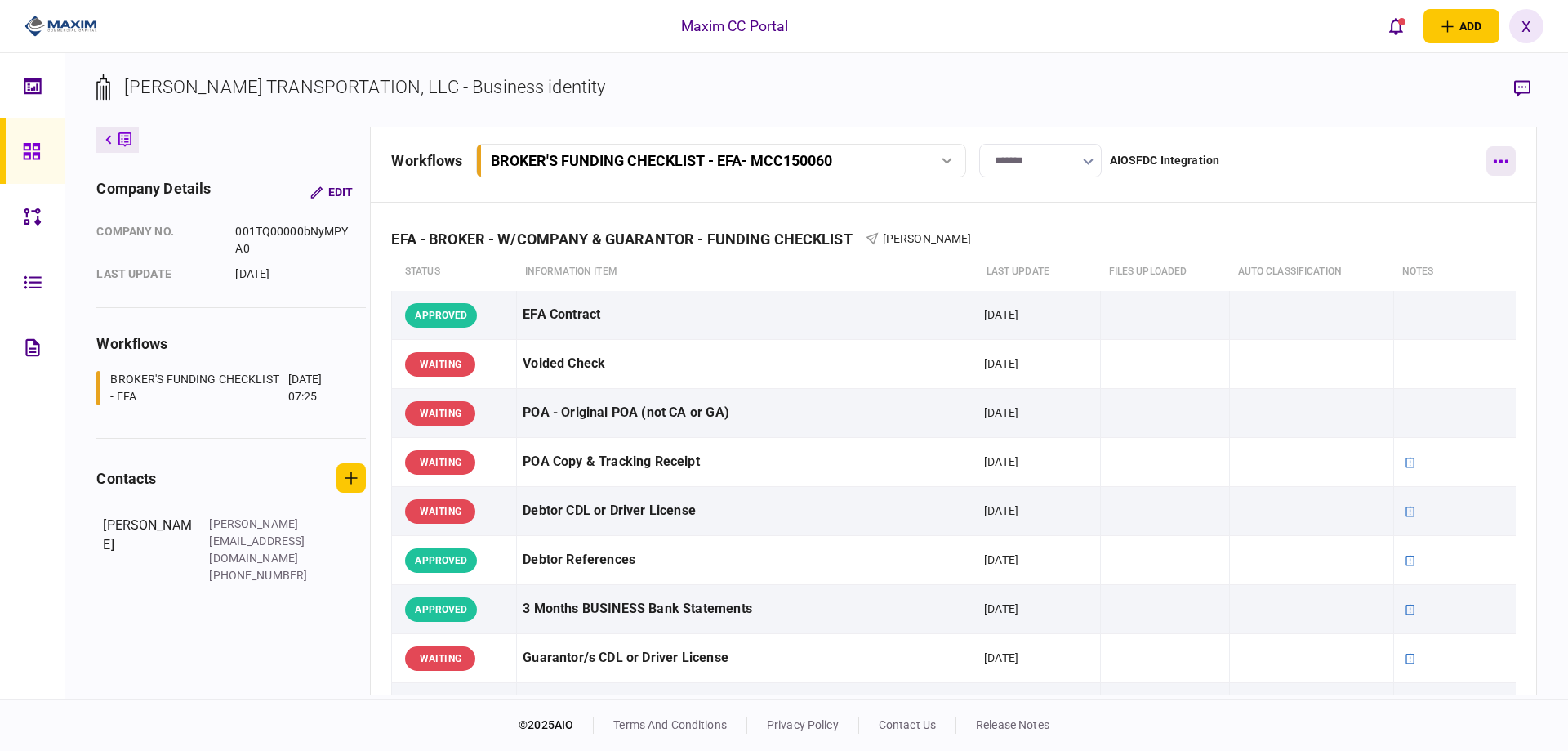
click at [1514, 158] on button "button" at bounding box center [1500, 160] width 29 height 29
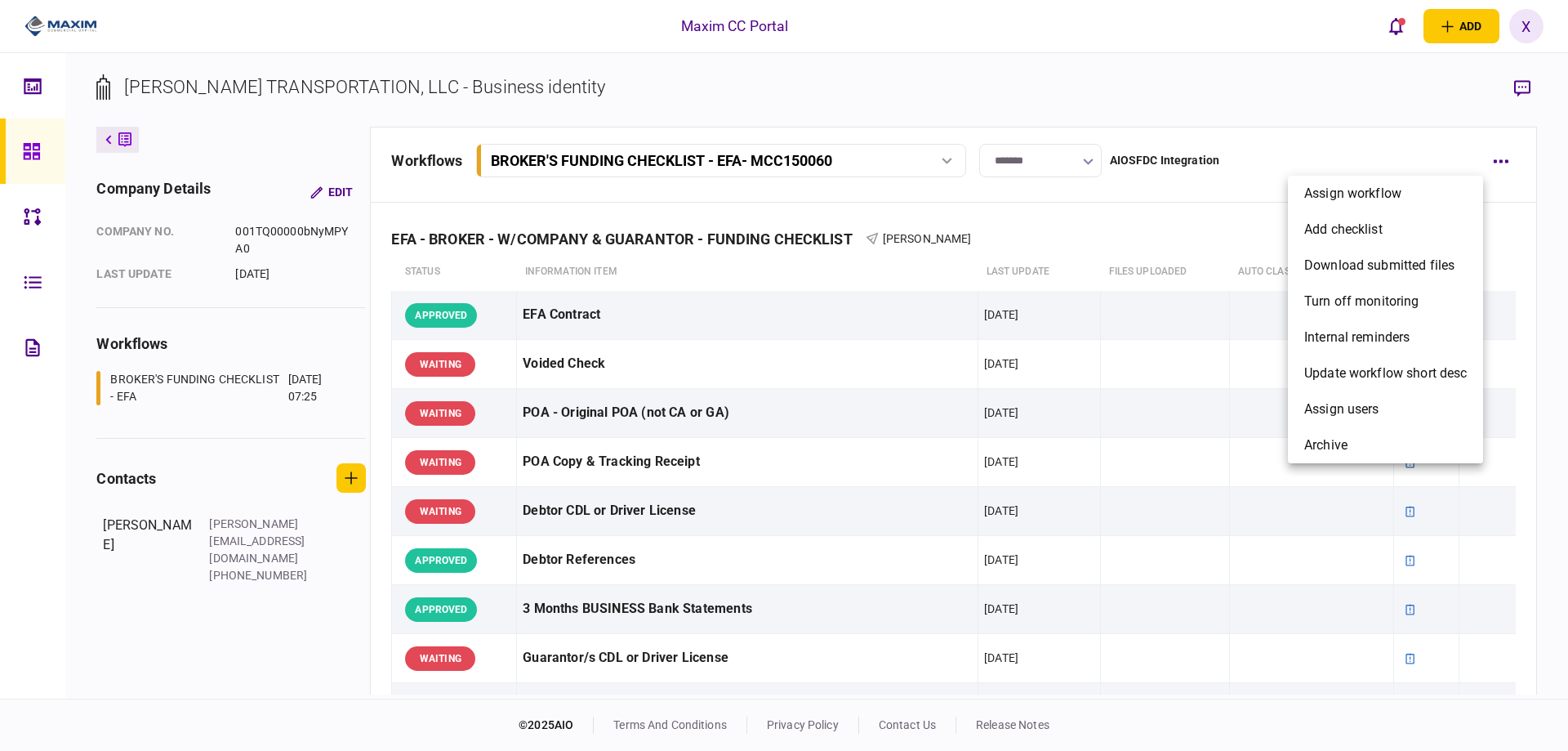
click at [1065, 218] on div at bounding box center [784, 376] width 1568 height 751
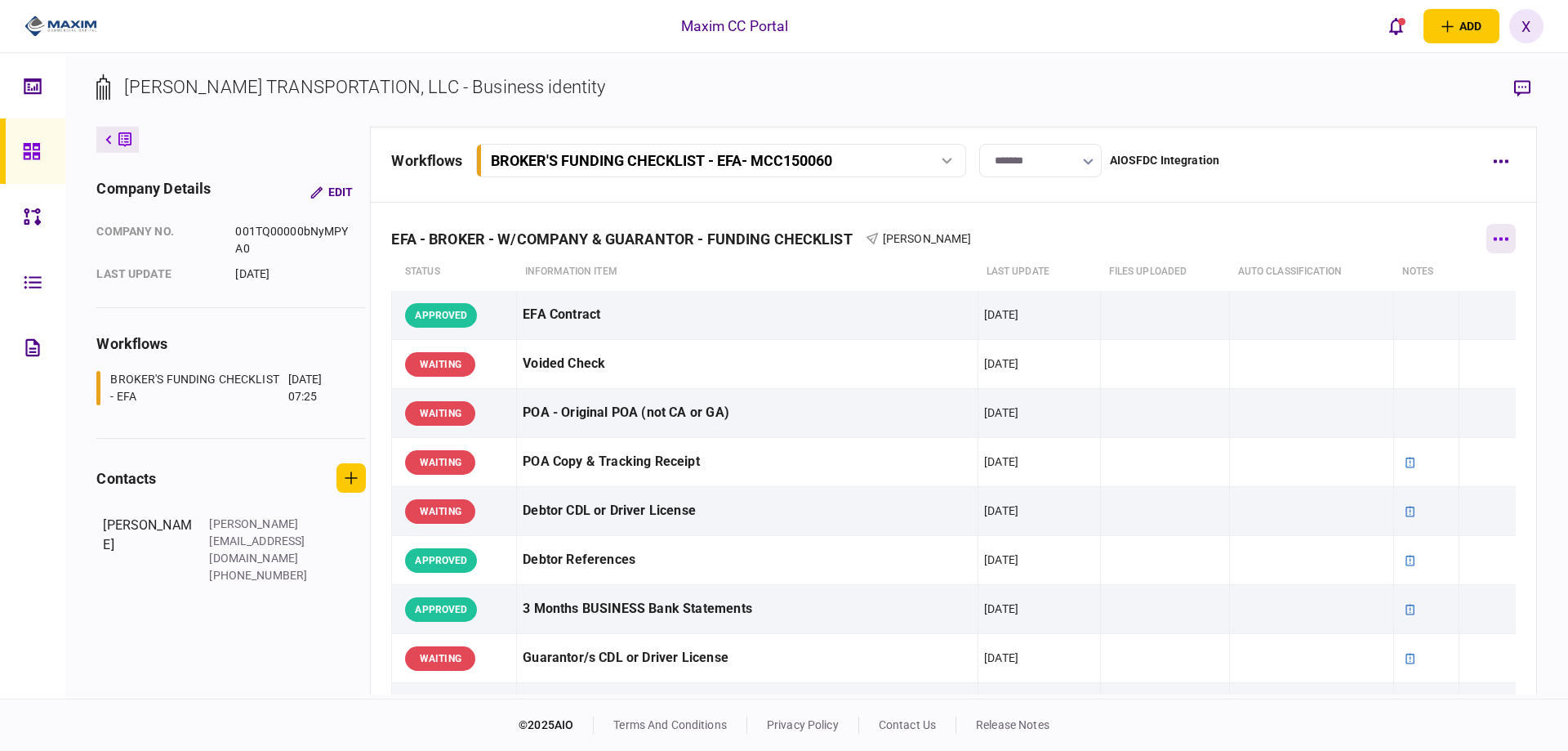
click at [1494, 232] on button "button" at bounding box center [1500, 238] width 29 height 29
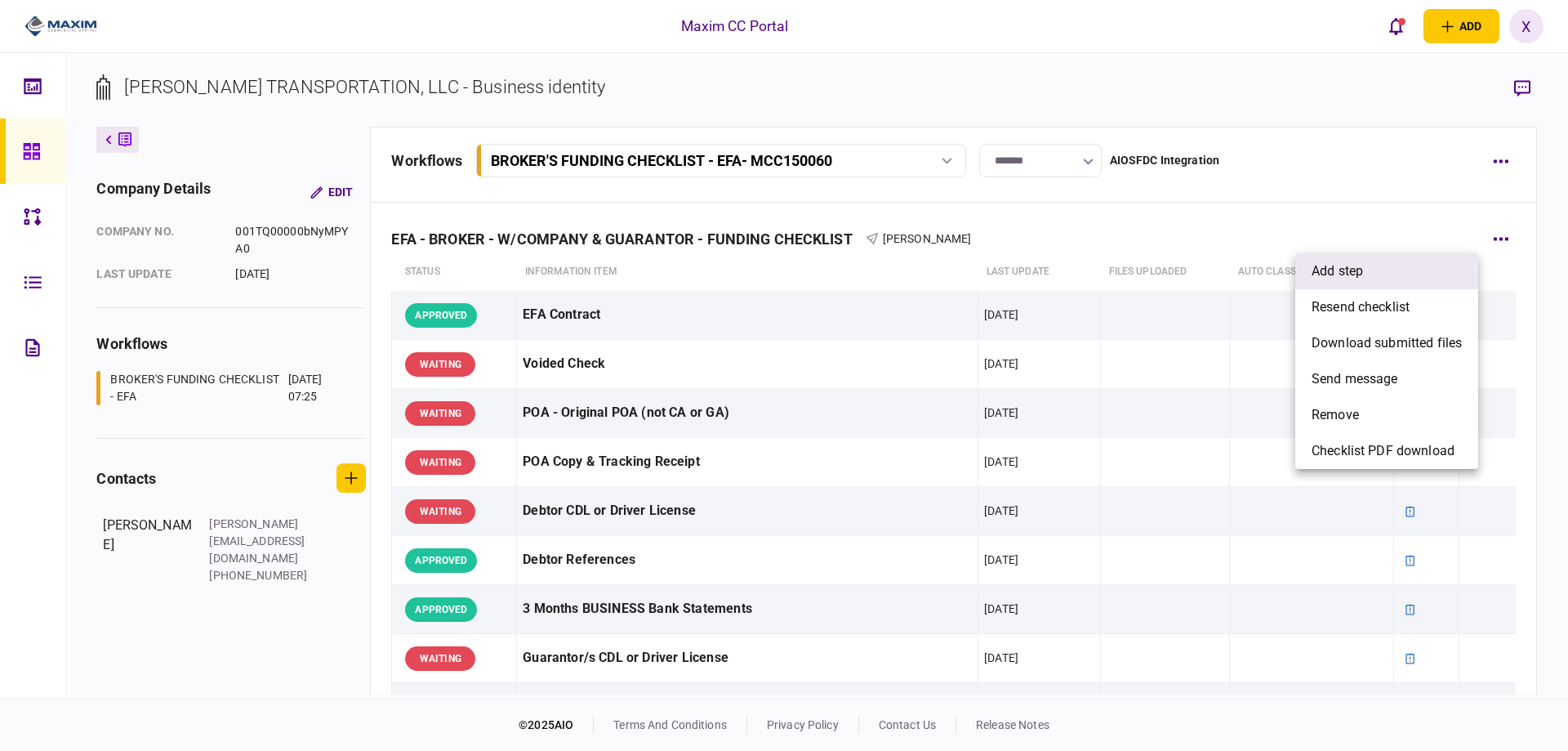
click at [1388, 272] on li "add step" at bounding box center [1387, 271] width 183 height 36
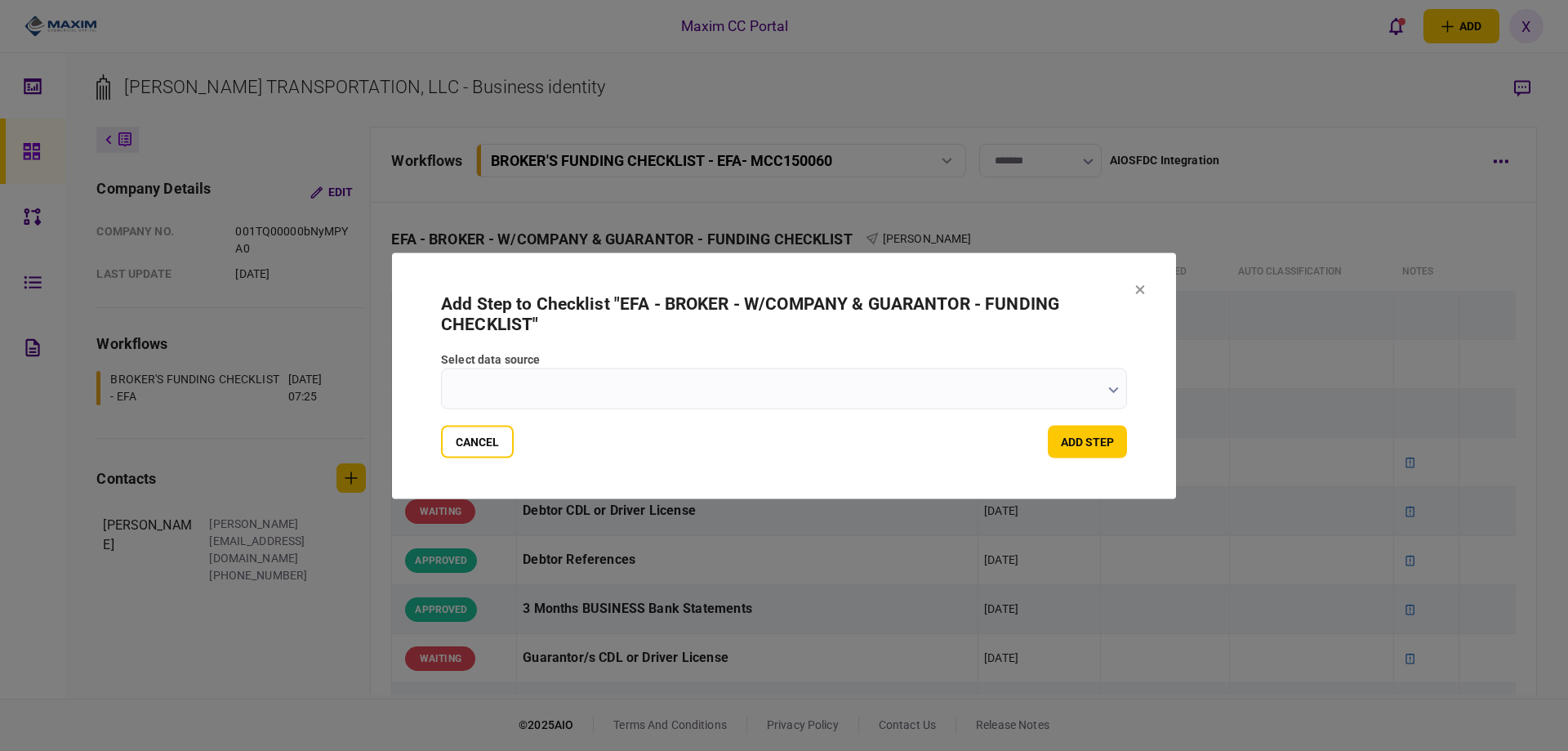
click at [789, 389] on input "select data source" at bounding box center [784, 388] width 686 height 41
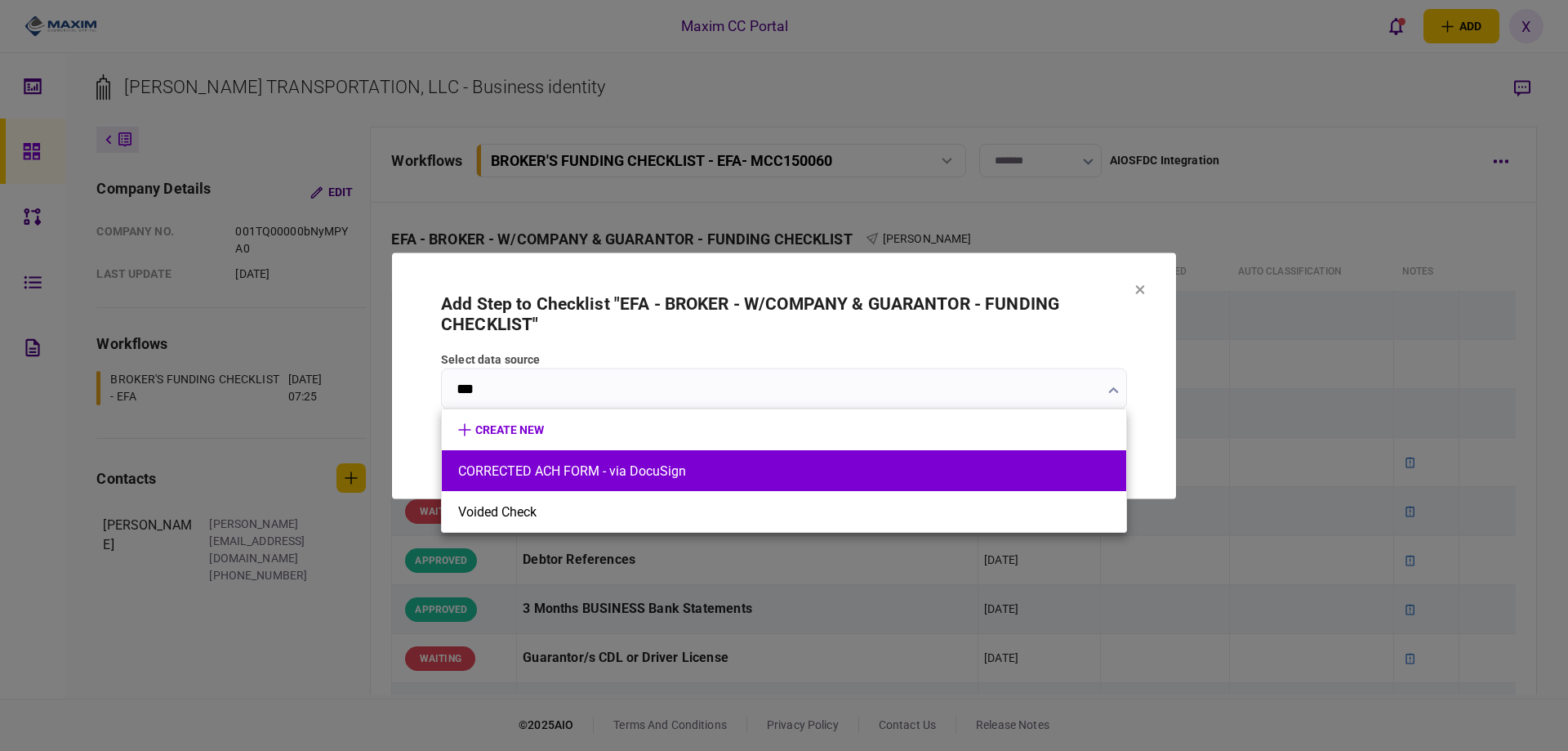
click at [684, 476] on button "CORRECTED ACH FORM - via DocuSign" at bounding box center [784, 471] width 652 height 15
type input "**********"
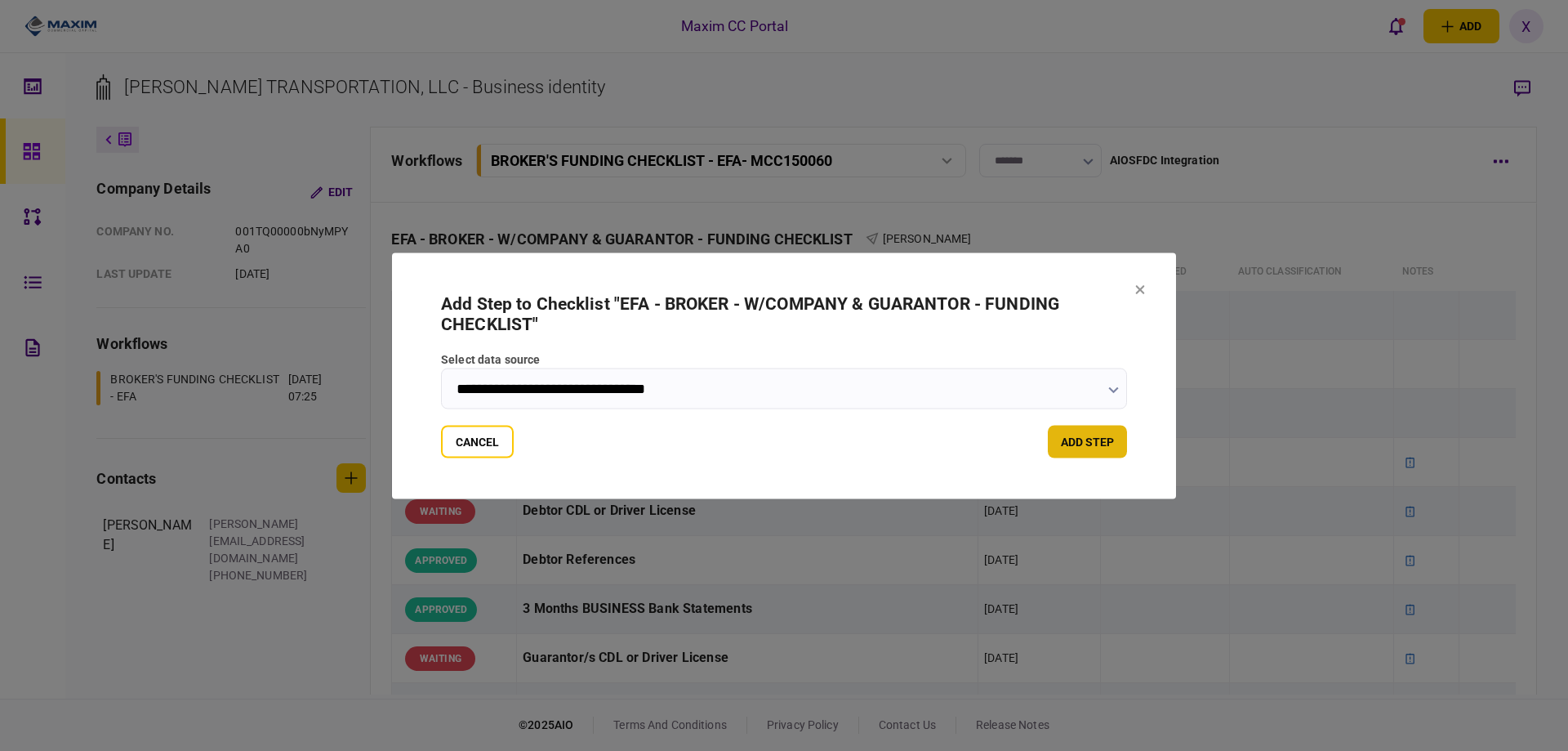
click at [1071, 439] on button "add step" at bounding box center [1087, 441] width 79 height 33
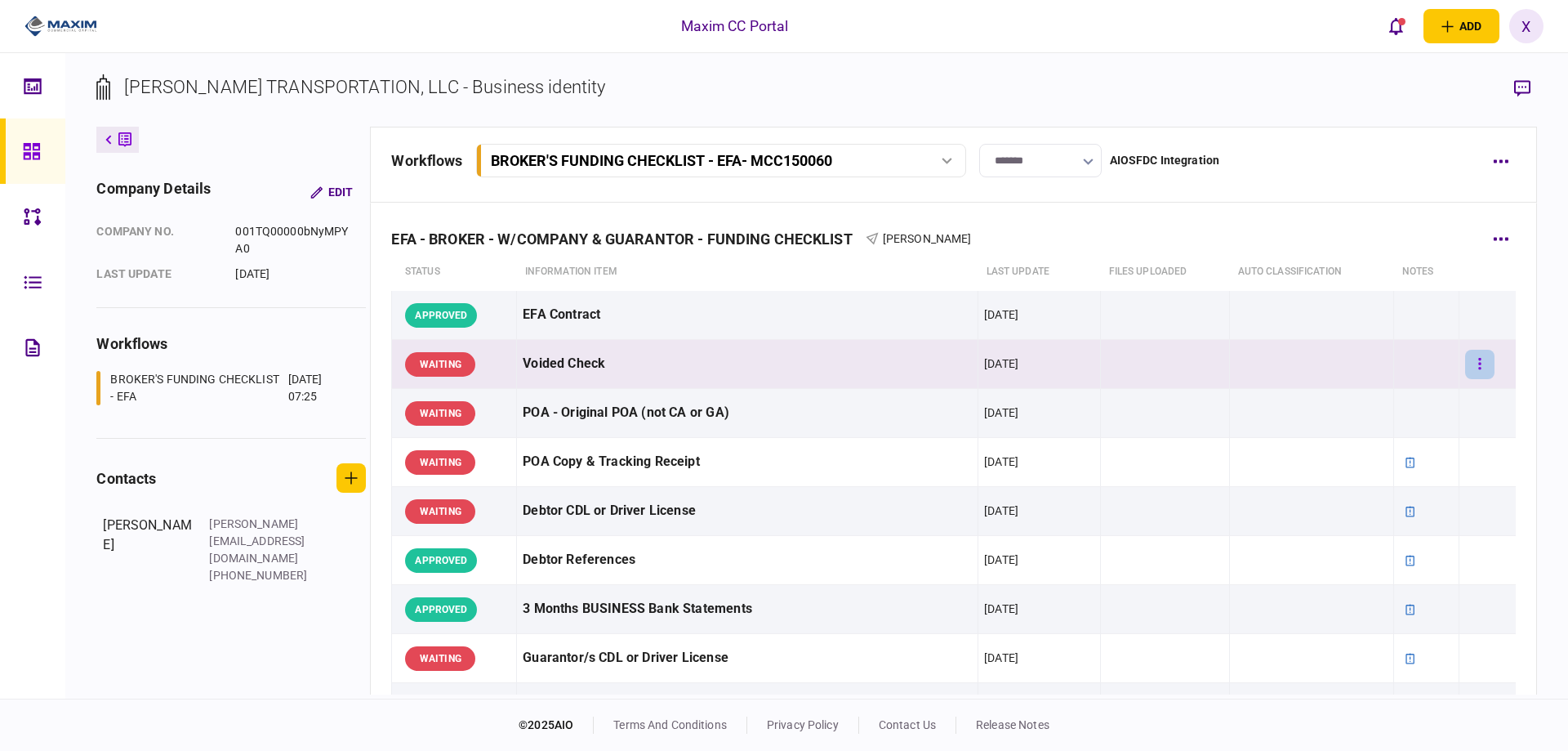
click at [1471, 364] on button "button" at bounding box center [1479, 364] width 29 height 29
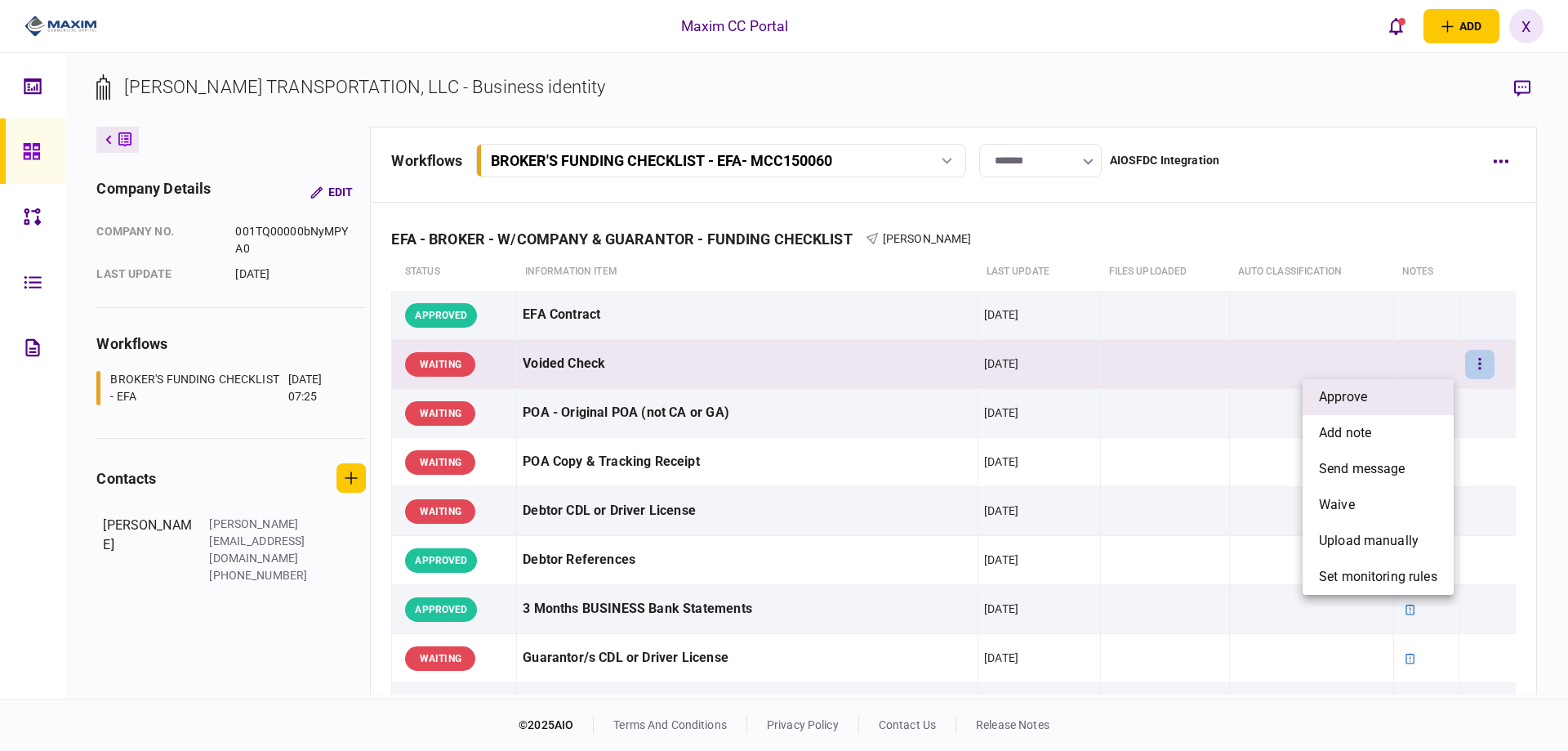
click at [1448, 391] on li "approve" at bounding box center [1378, 397] width 151 height 36
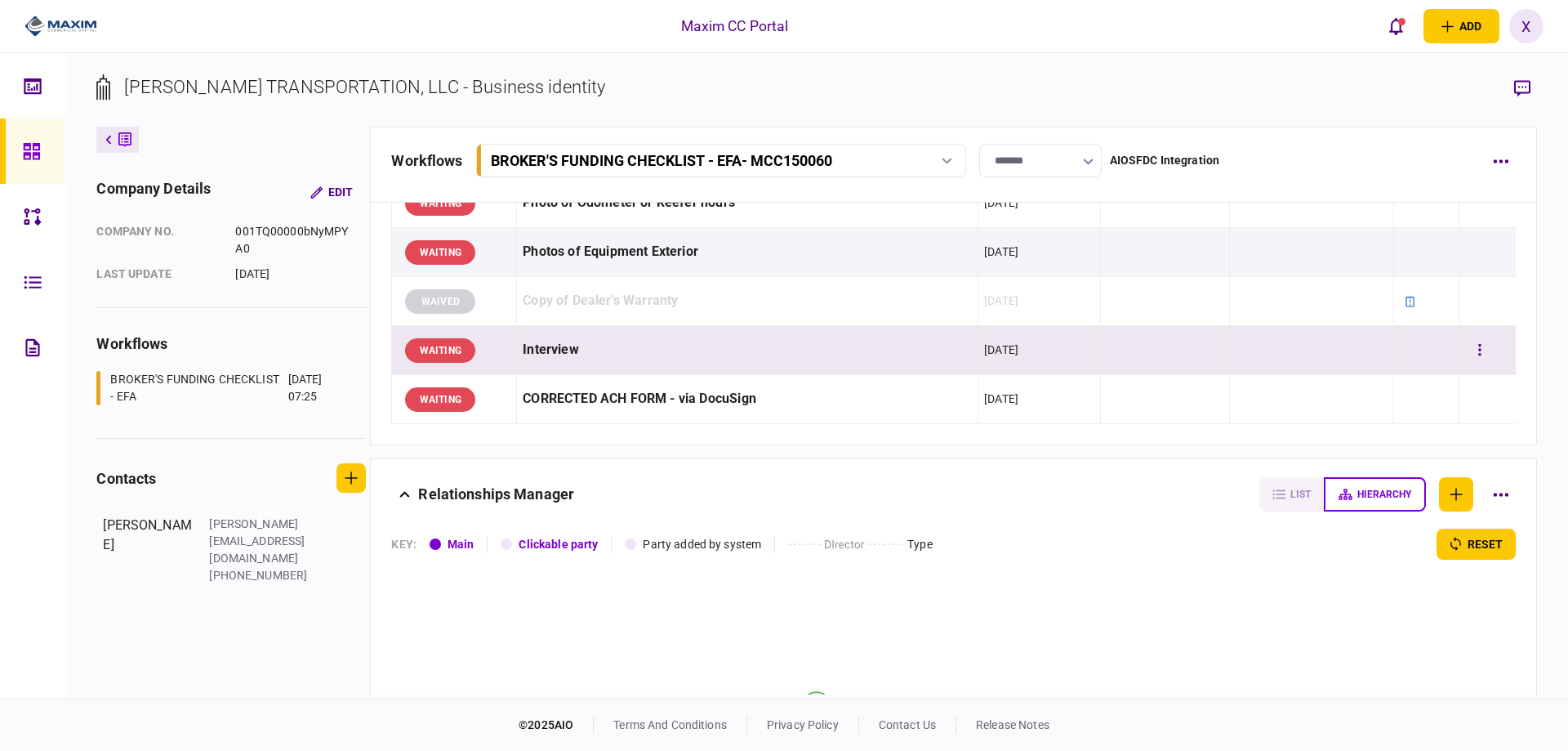
scroll to position [1602, 0]
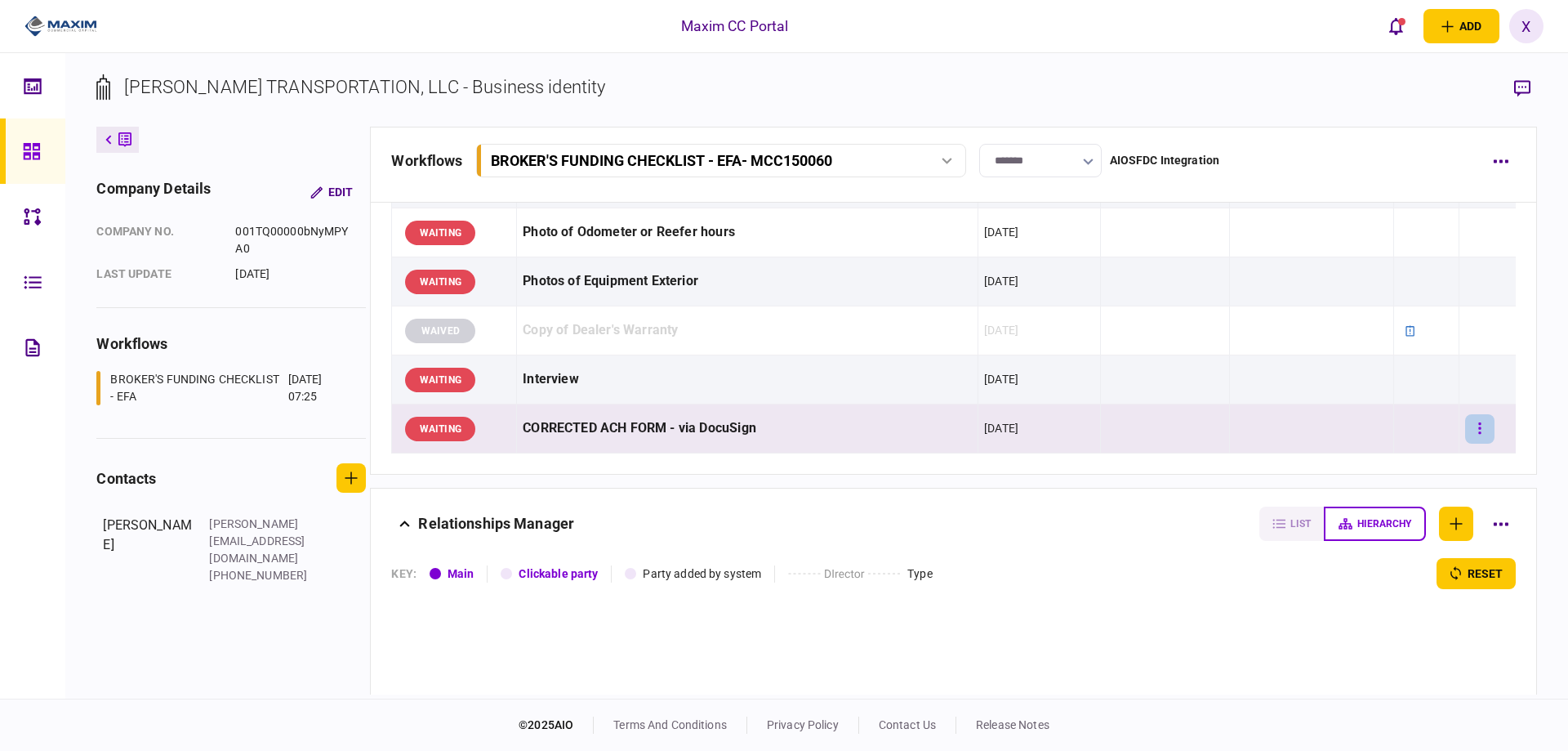
click at [1465, 442] on button "button" at bounding box center [1479, 428] width 29 height 29
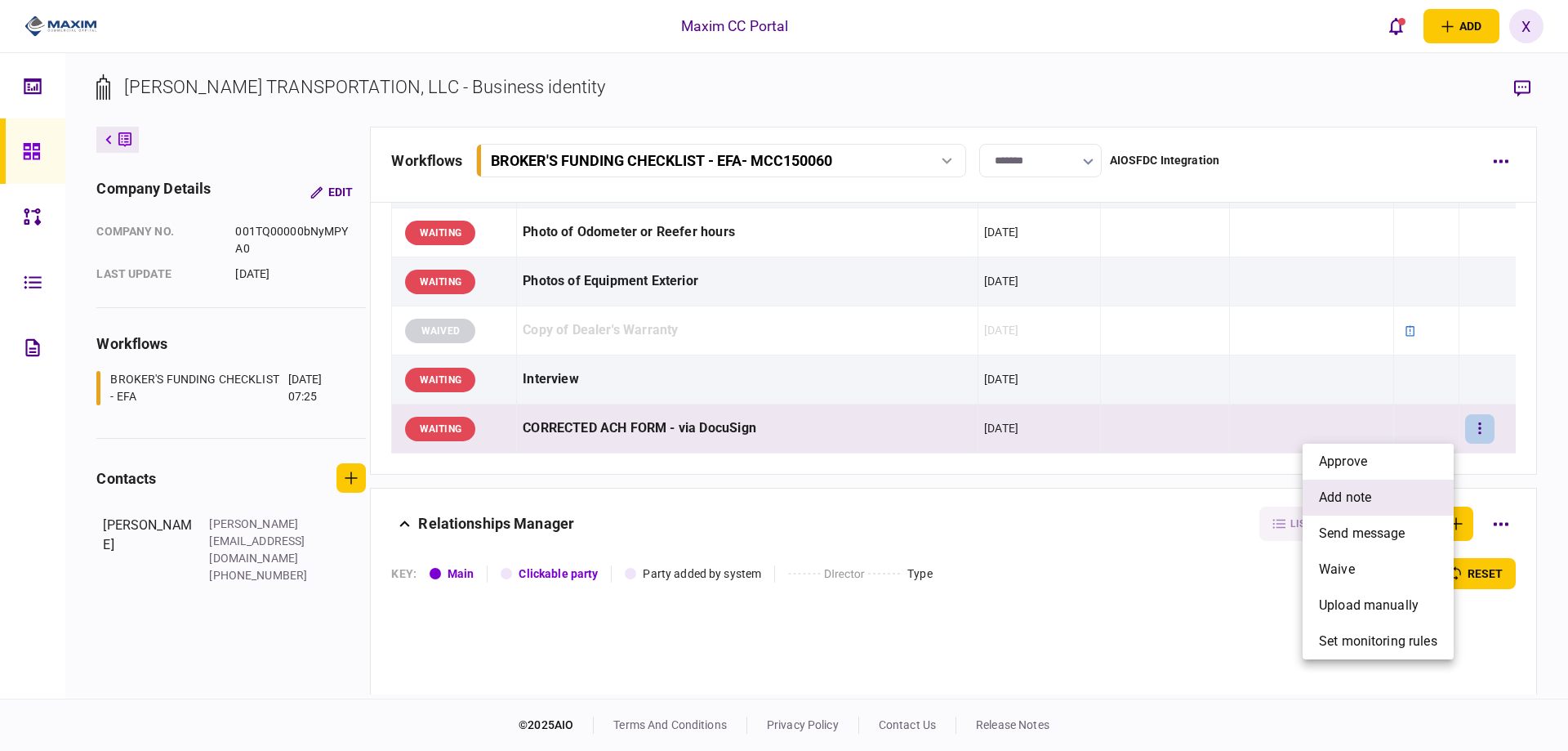
click at [1383, 487] on li "add note" at bounding box center [1378, 497] width 151 height 36
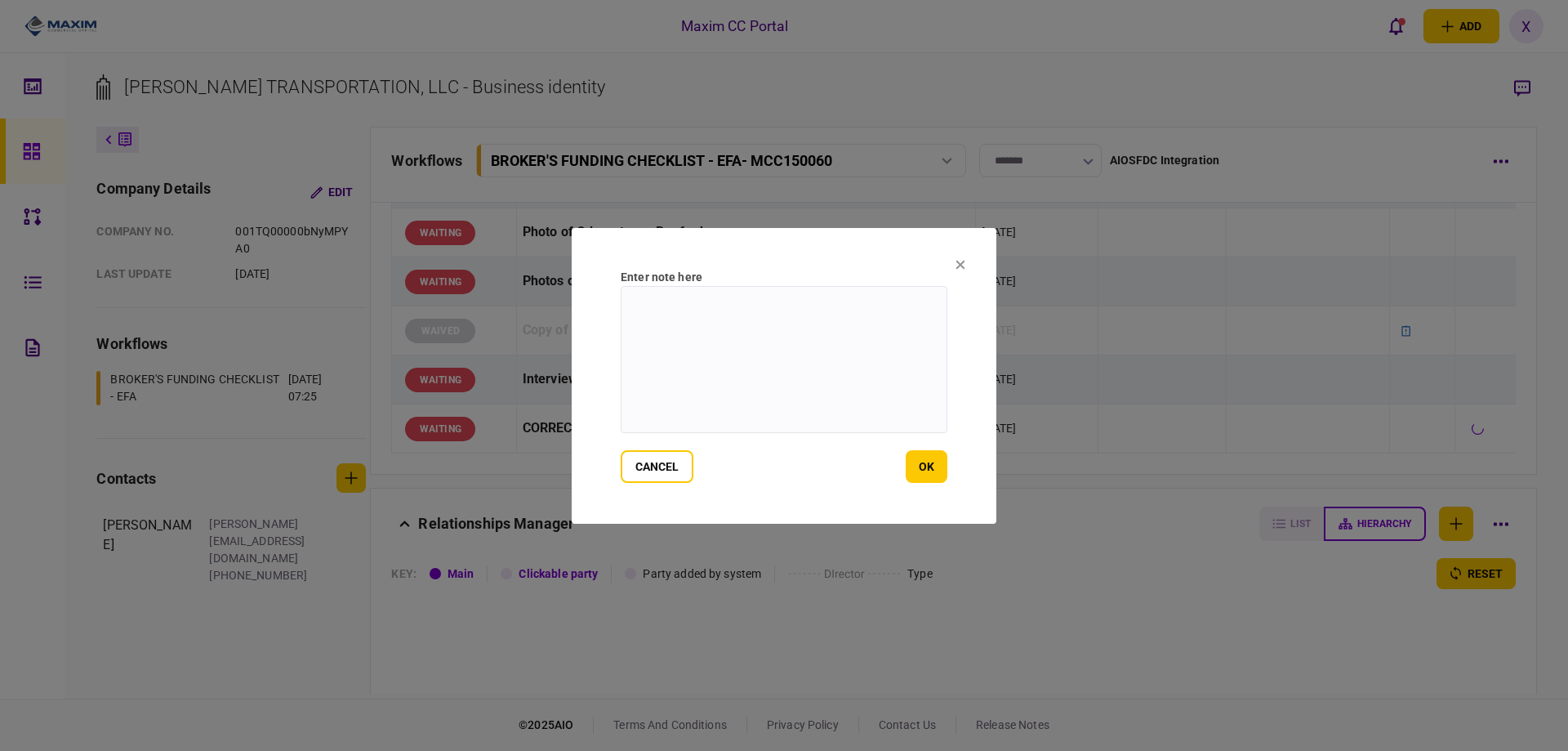
click at [857, 392] on textarea at bounding box center [784, 359] width 326 height 147
type textarea "**********"
click at [915, 459] on button "ok" at bounding box center [926, 466] width 41 height 33
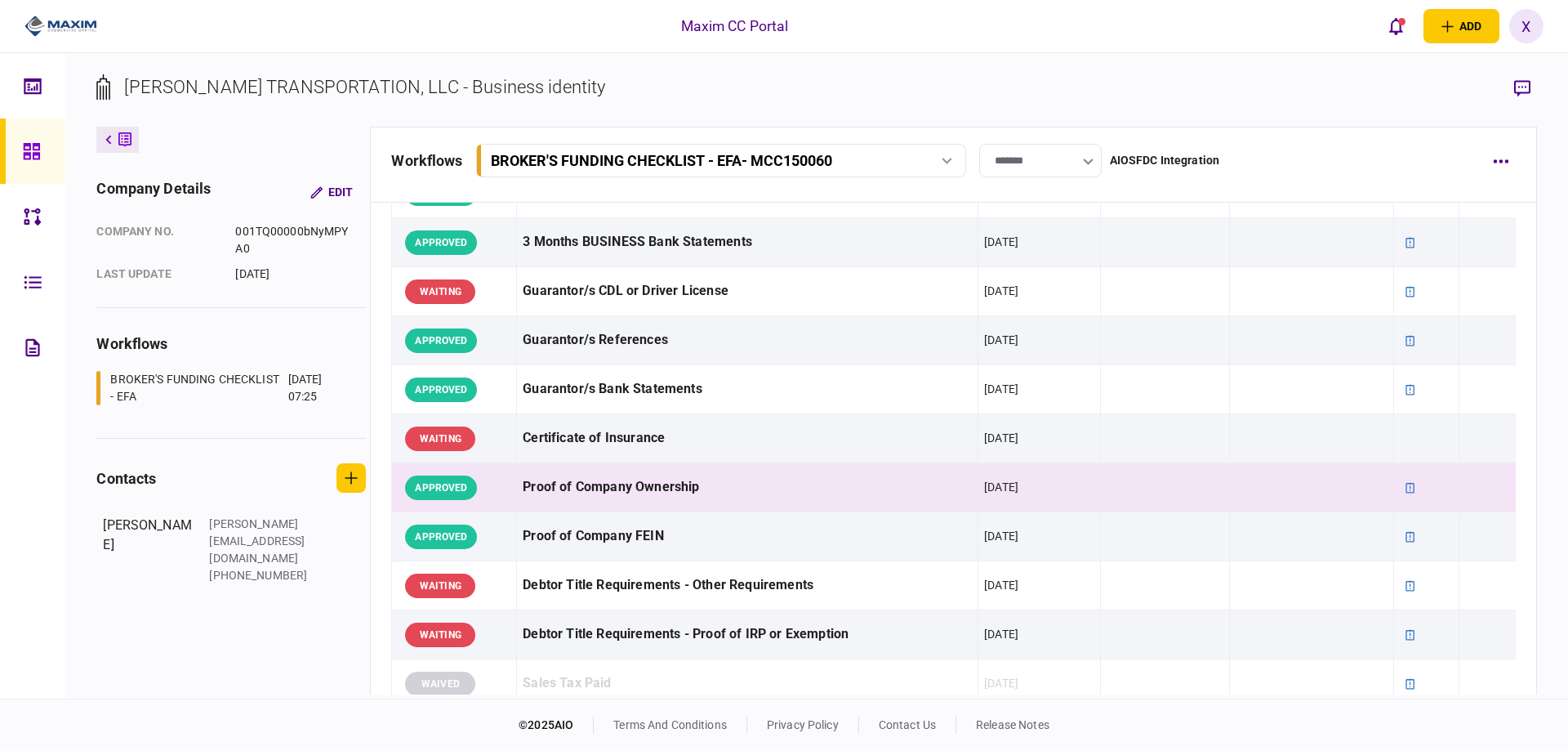
scroll to position [409, 0]
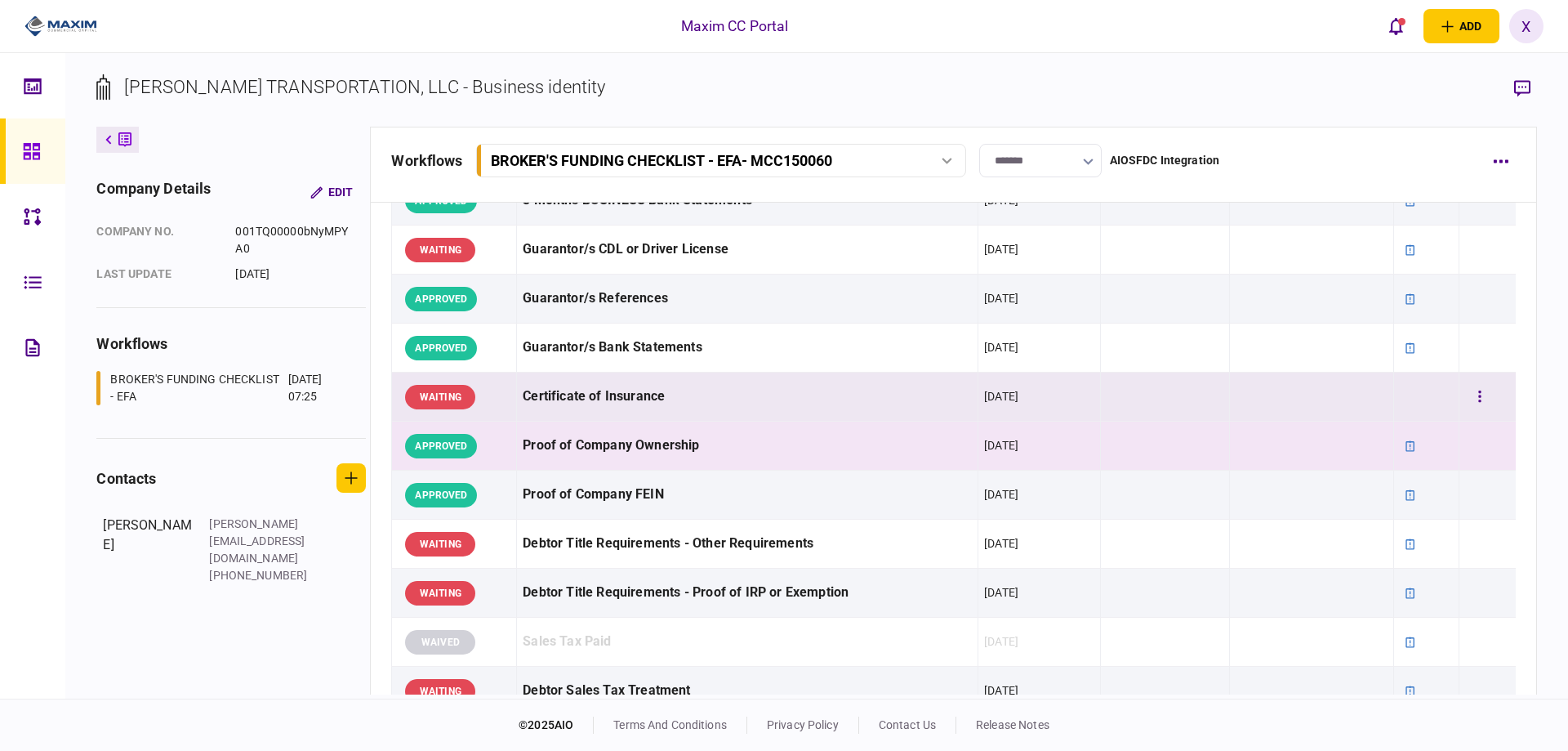
click at [1139, 389] on td at bounding box center [1164, 397] width 129 height 49
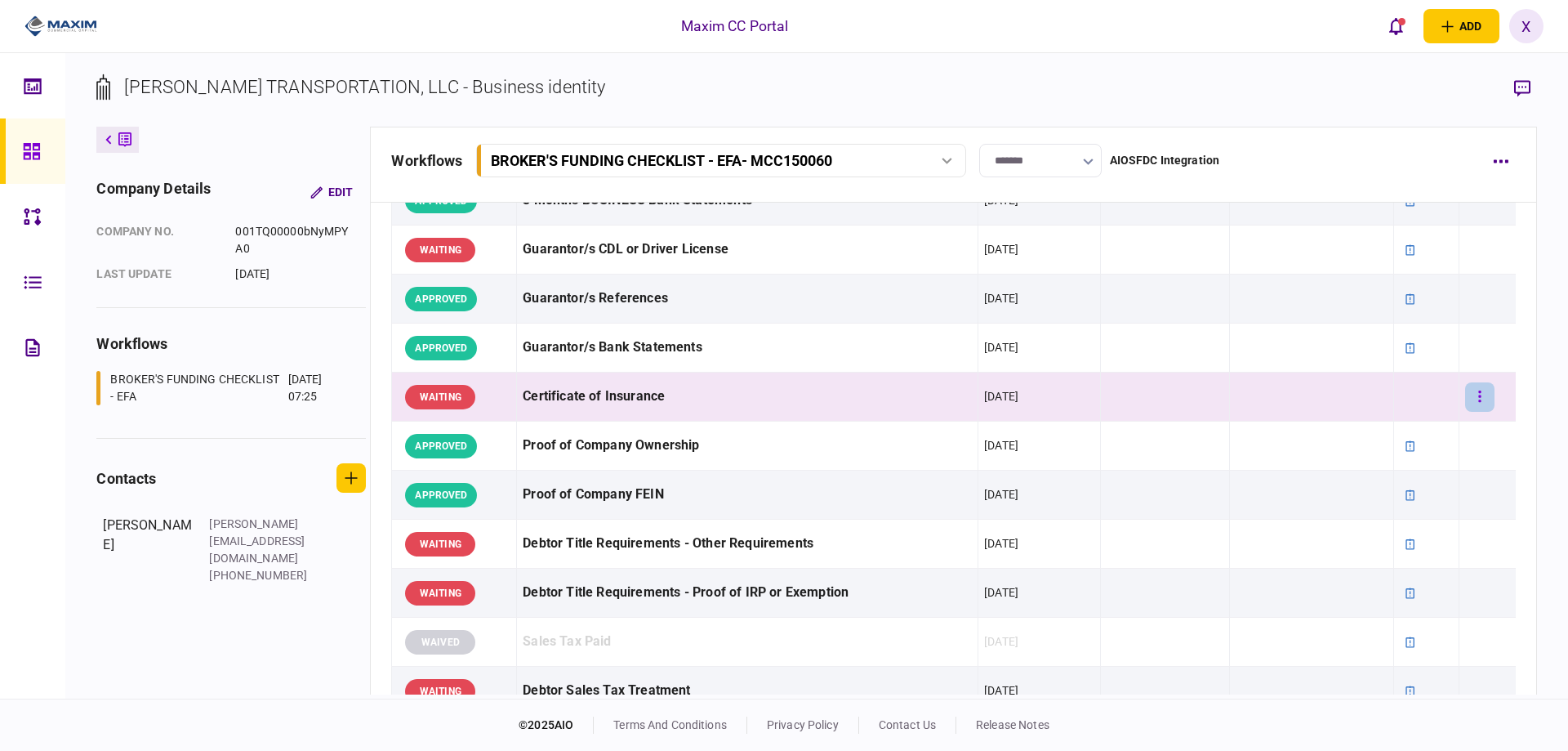
click at [1479, 397] on button "button" at bounding box center [1479, 396] width 29 height 29
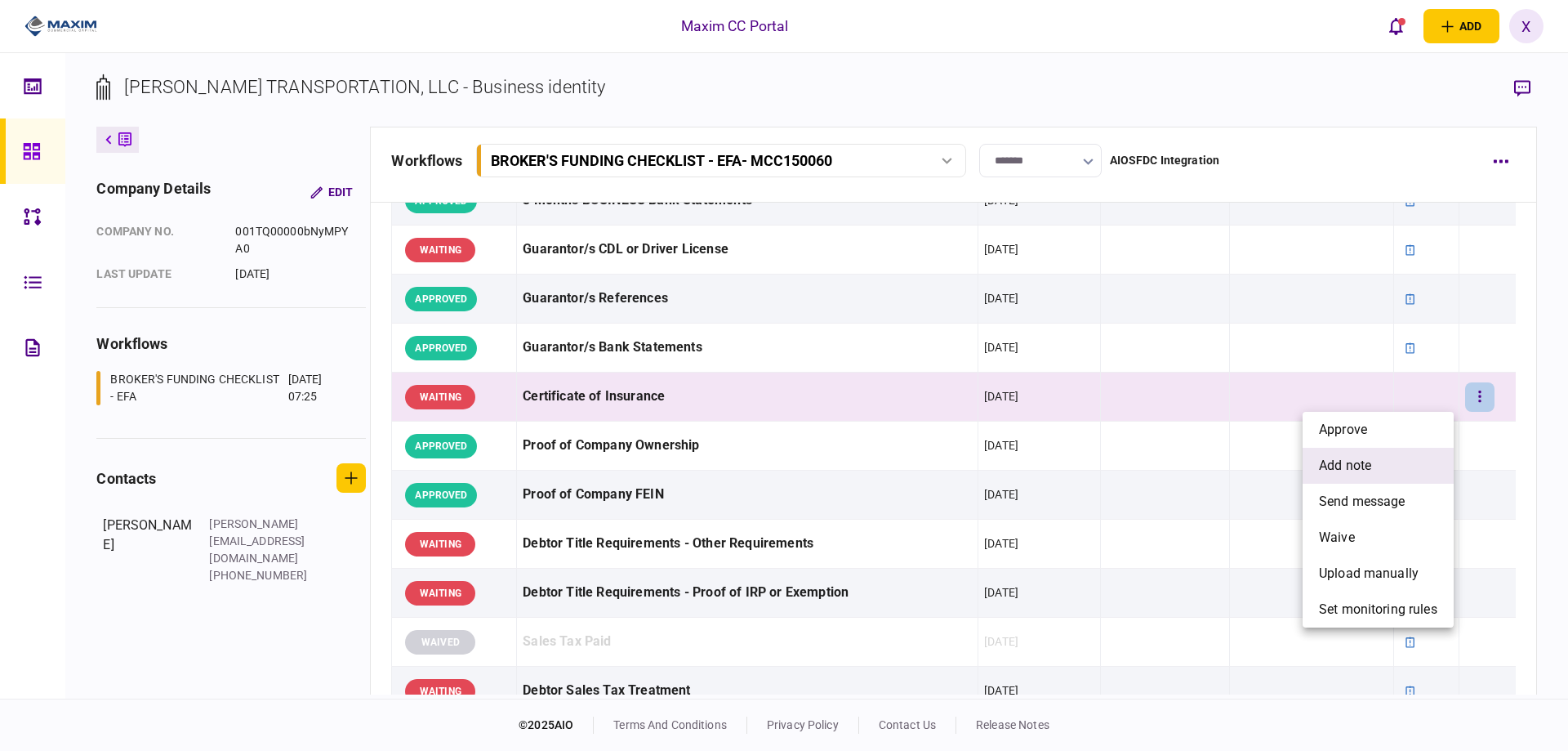
click at [1400, 459] on li "add note" at bounding box center [1378, 466] width 151 height 36
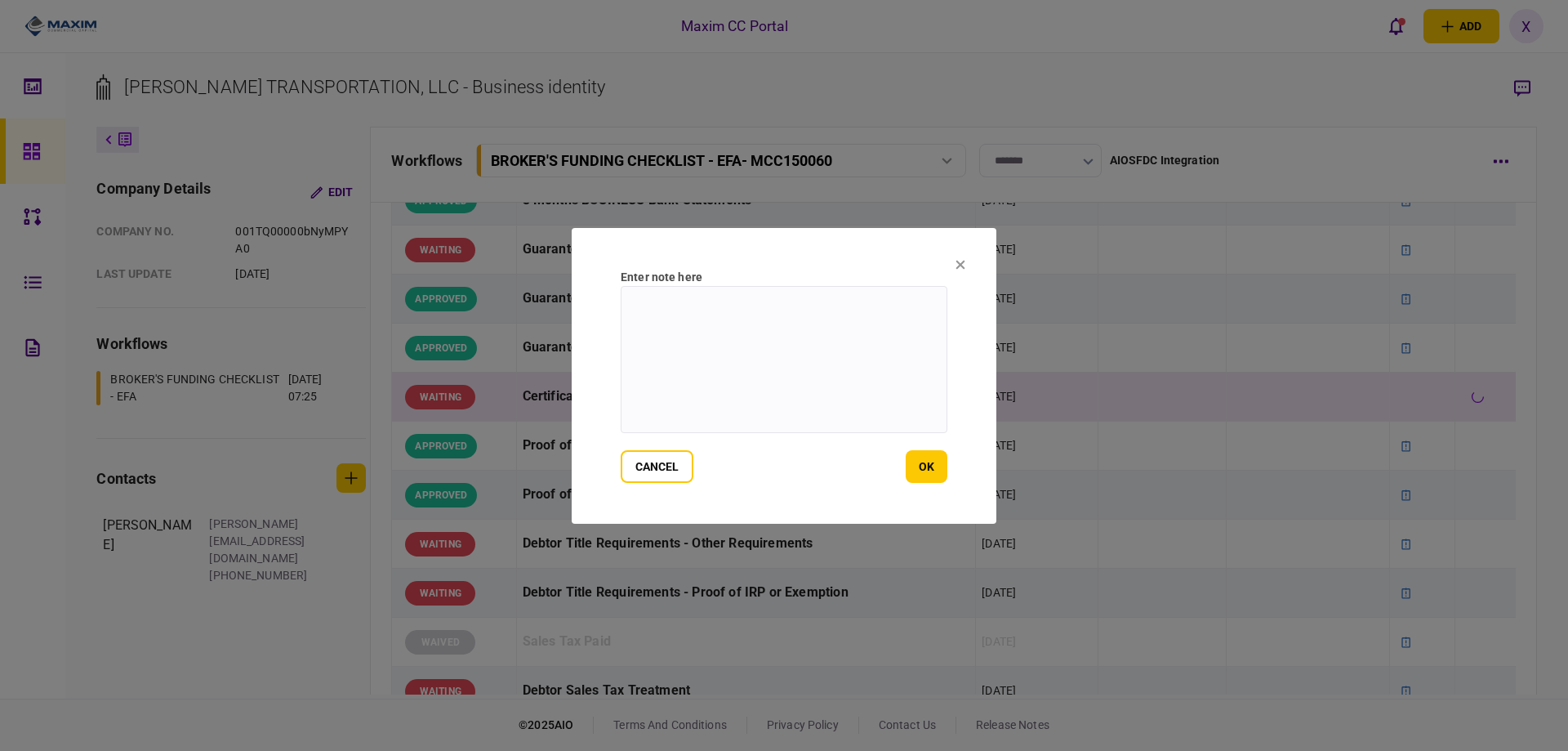
click at [788, 392] on textarea at bounding box center [784, 359] width 326 height 147
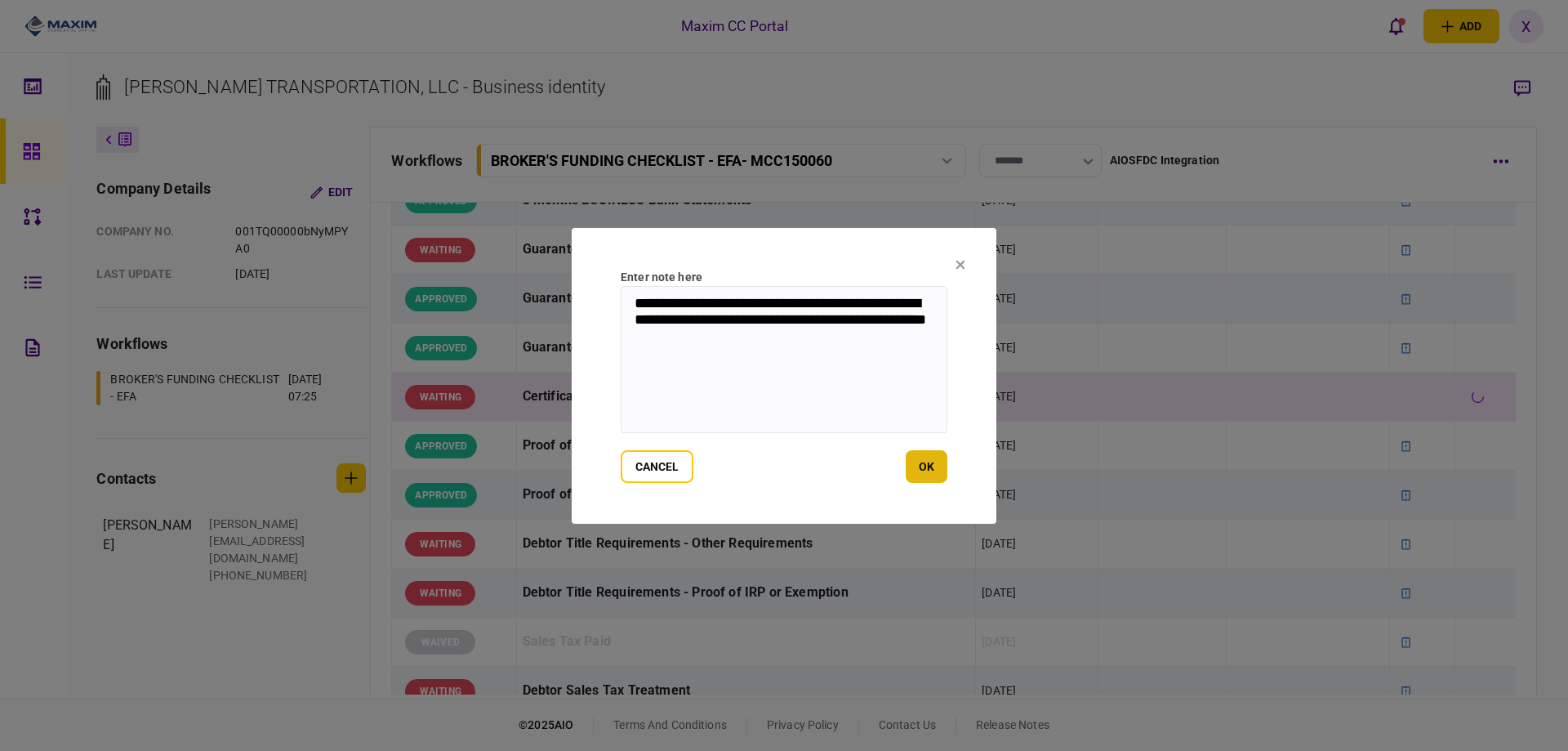
type textarea "**********"
click at [930, 457] on button "ok" at bounding box center [926, 466] width 41 height 33
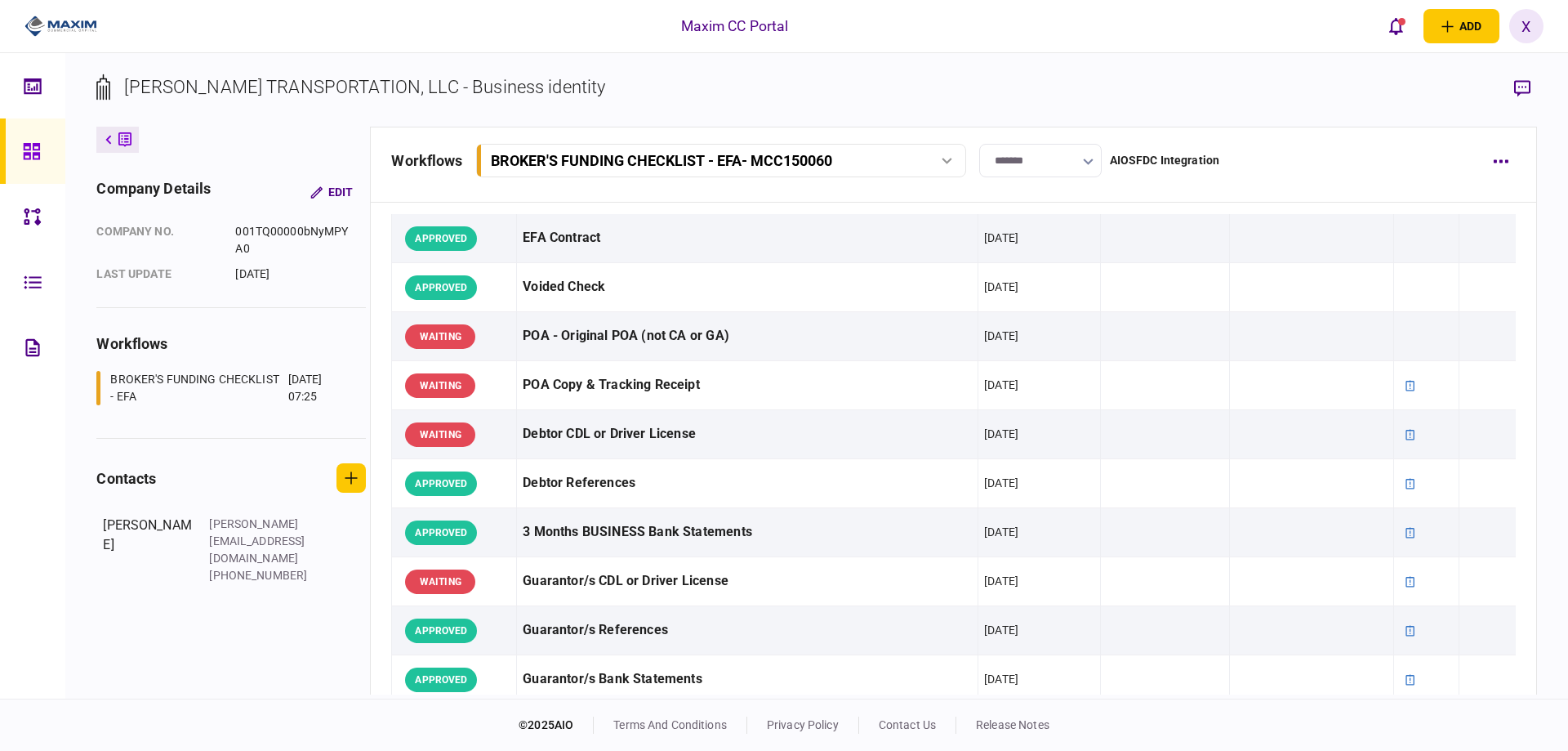
scroll to position [0, 0]
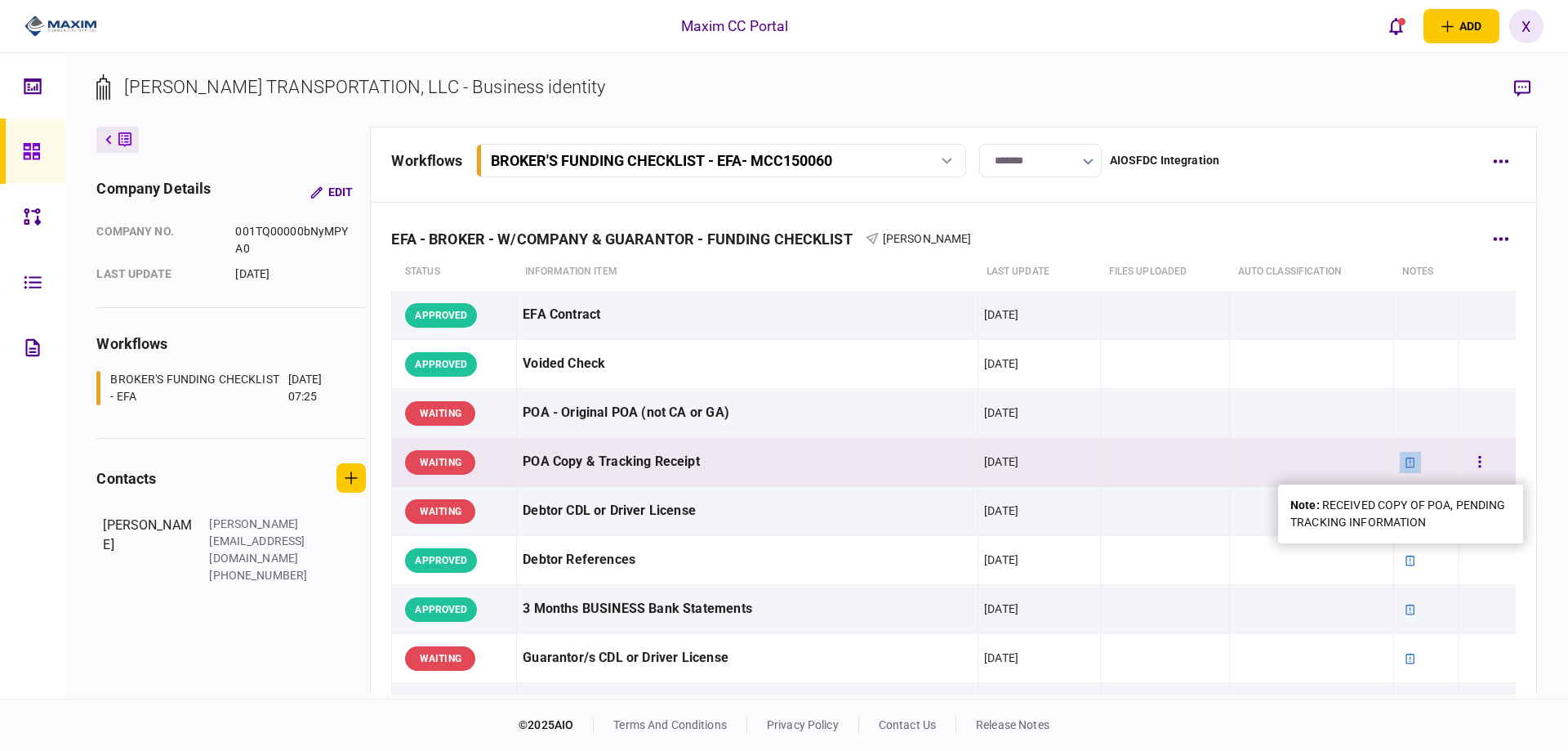
click at [1399, 469] on div at bounding box center [1410, 462] width 22 height 22
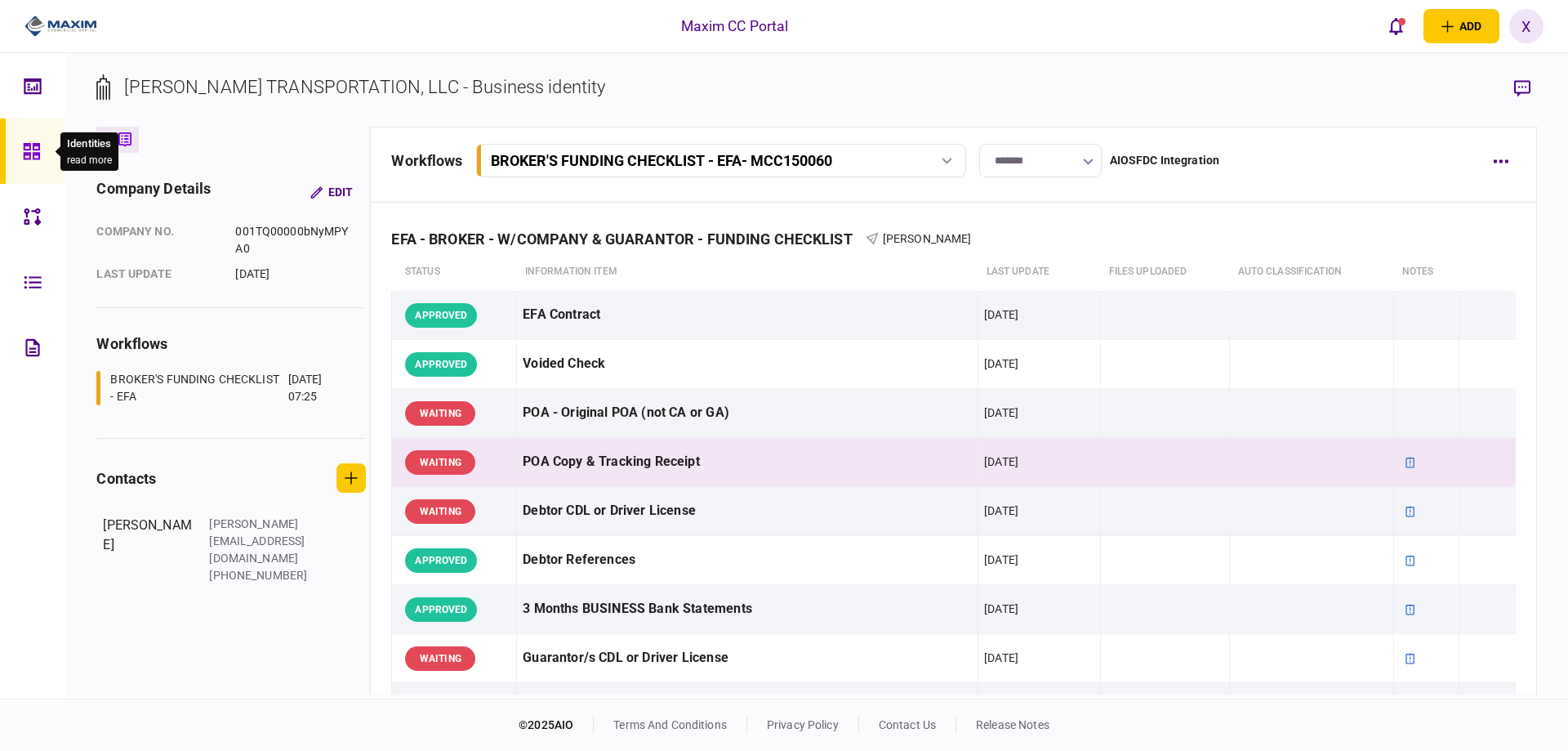
click at [41, 154] on div at bounding box center [36, 151] width 26 height 65
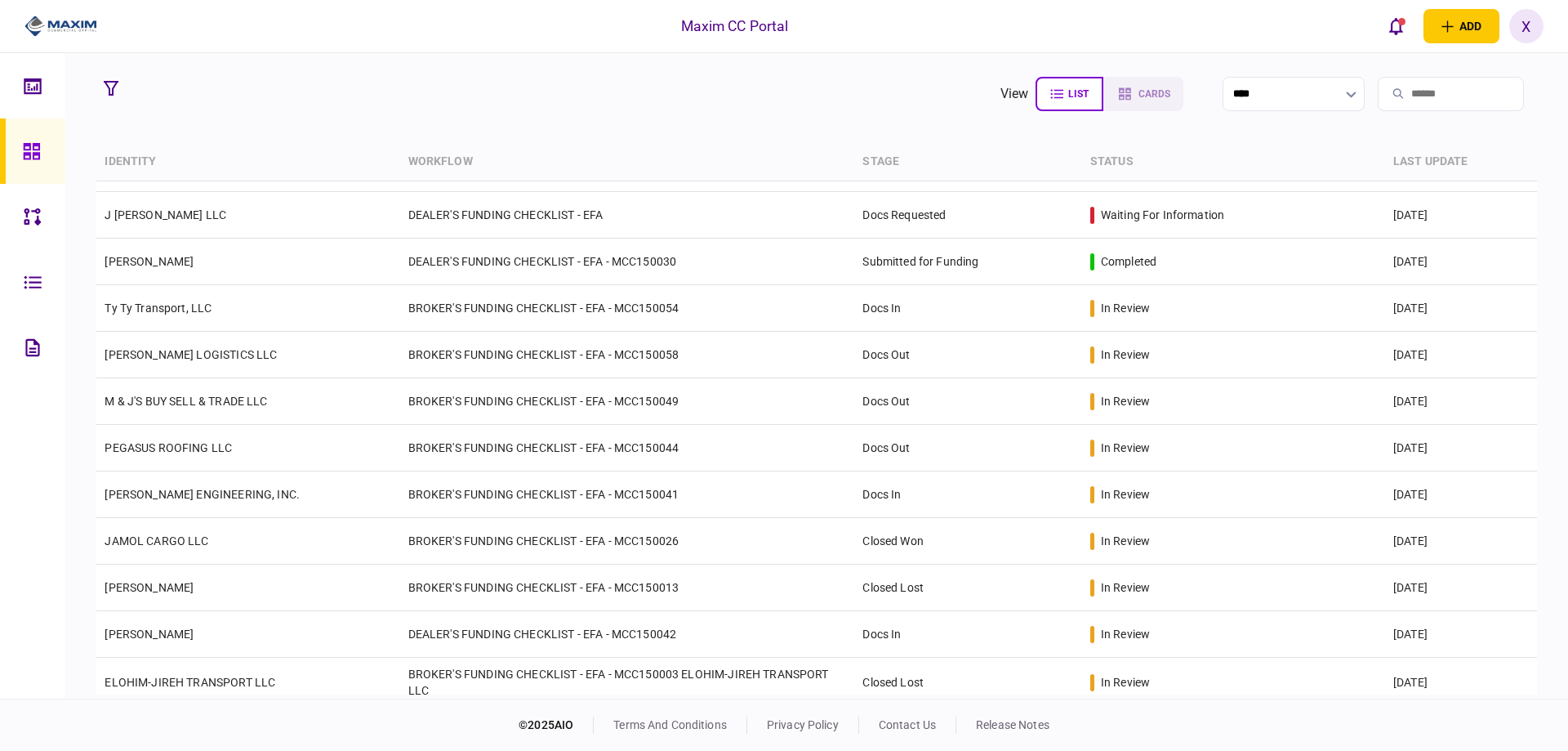
scroll to position [421, 0]
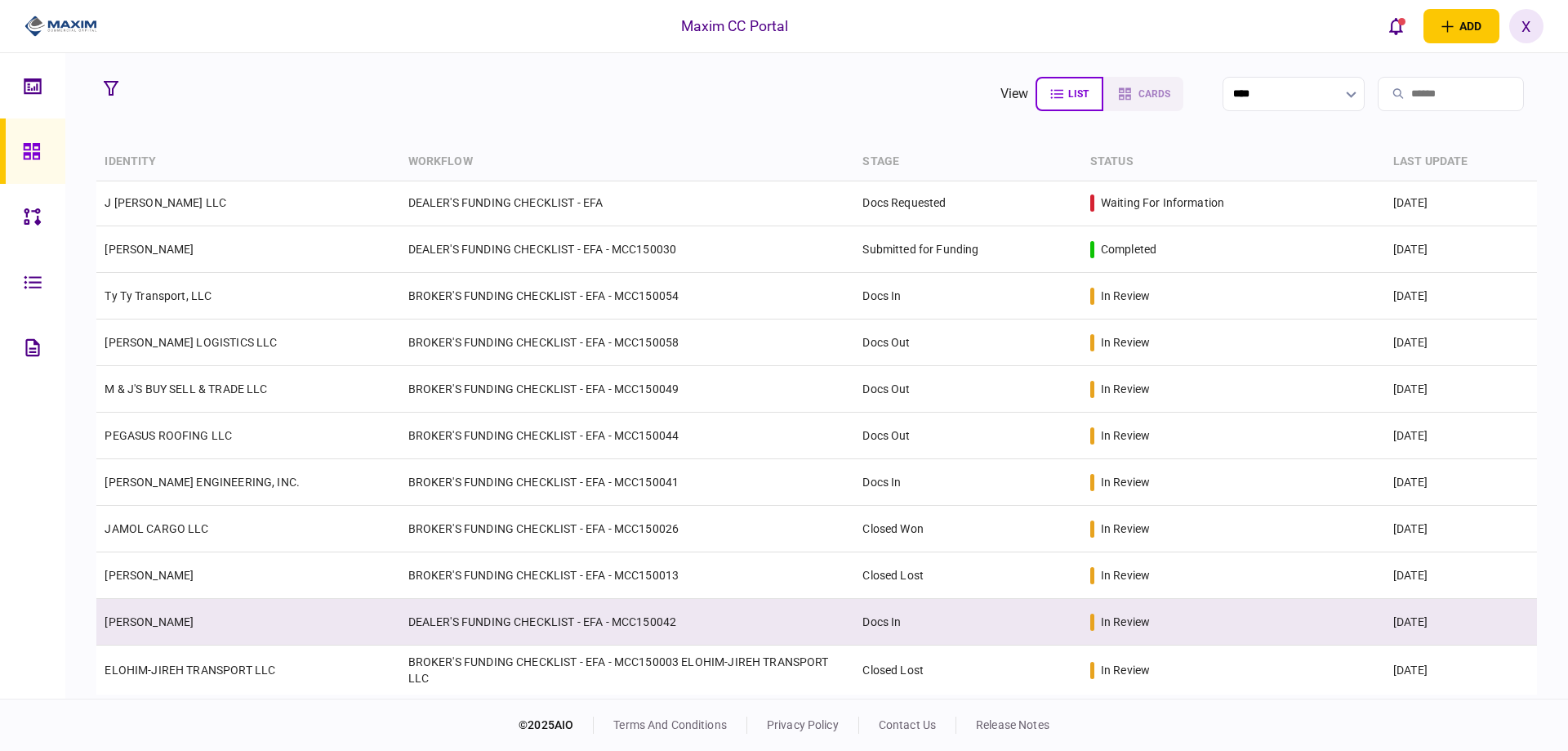
click at [193, 615] on link "[PERSON_NAME]" at bounding box center [149, 622] width 89 height 13
